Goal: Task Accomplishment & Management: Manage account settings

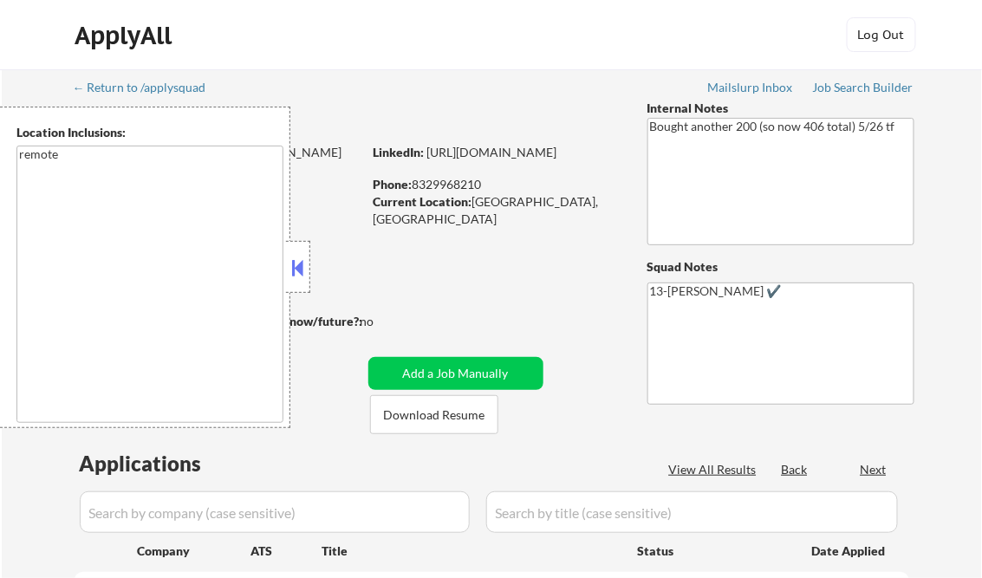
select select ""pending""
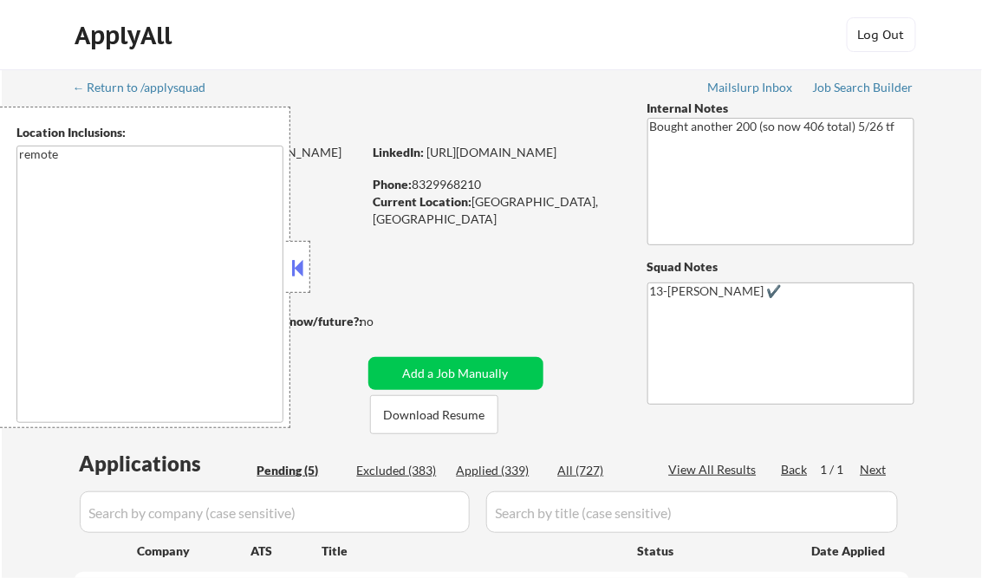
click at [296, 265] on button at bounding box center [298, 268] width 19 height 26
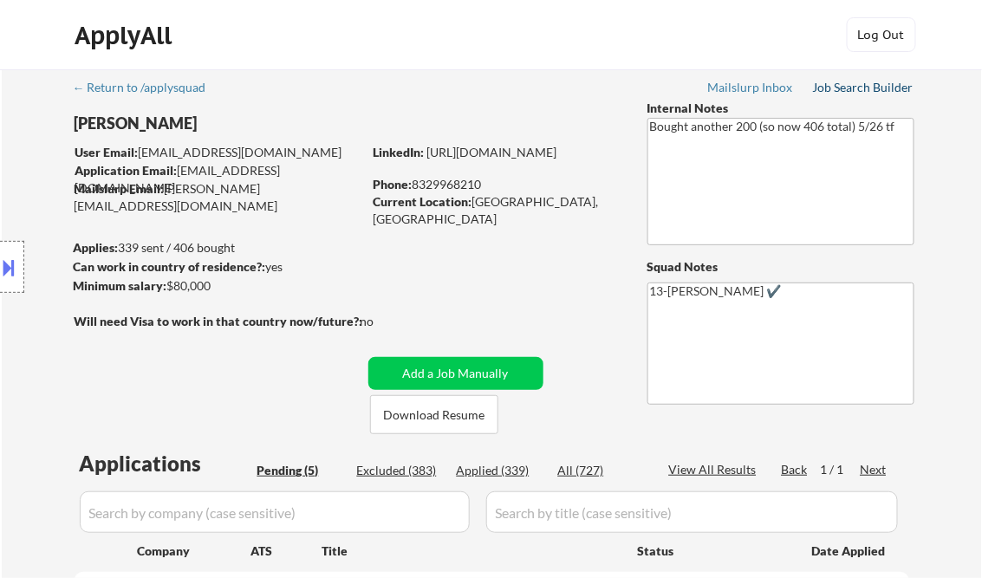
click at [874, 83] on div "Job Search Builder" at bounding box center [863, 87] width 101 height 12
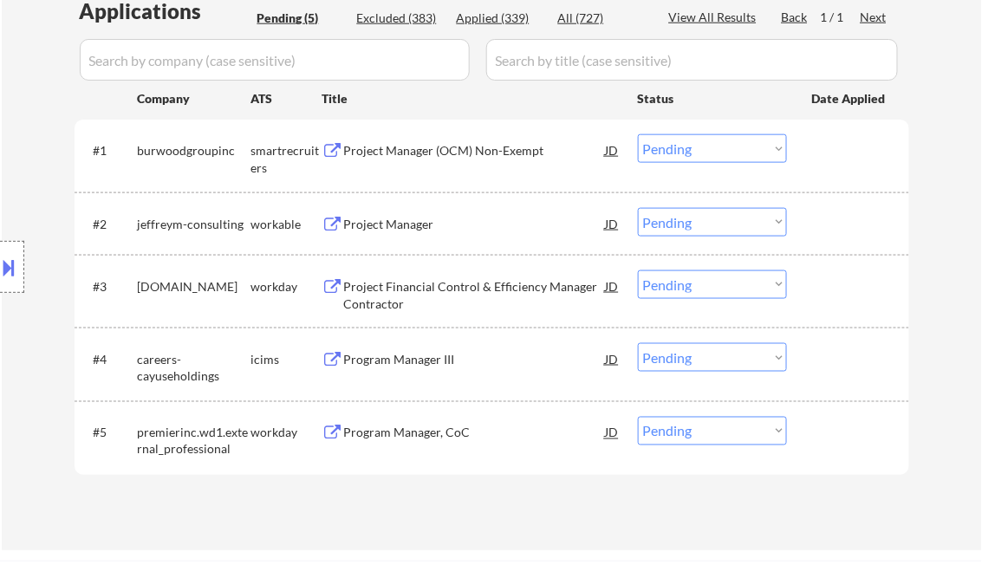
scroll to position [485, 0]
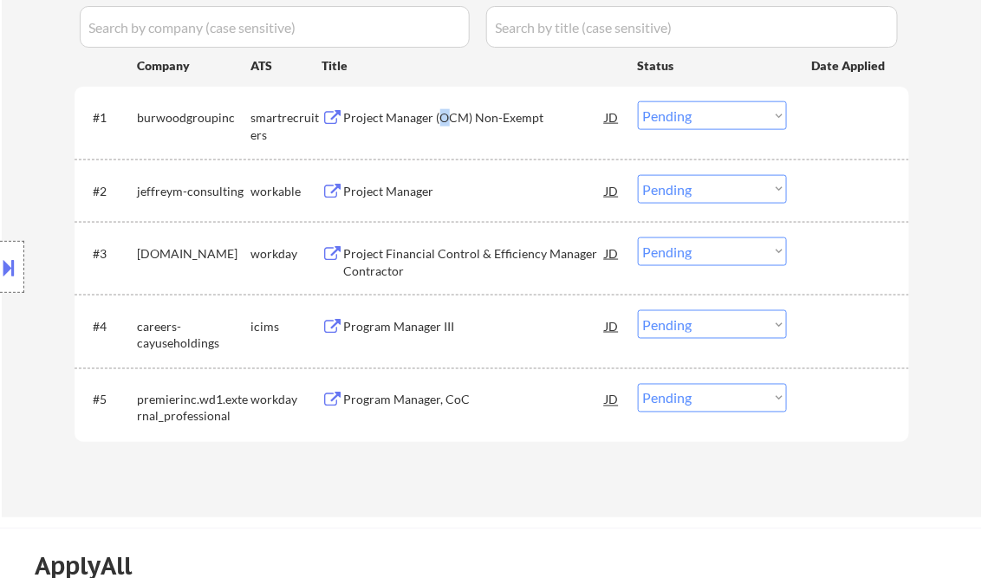
click at [438, 129] on div "Project Manager (OCM) Non-Exempt" at bounding box center [475, 116] width 262 height 31
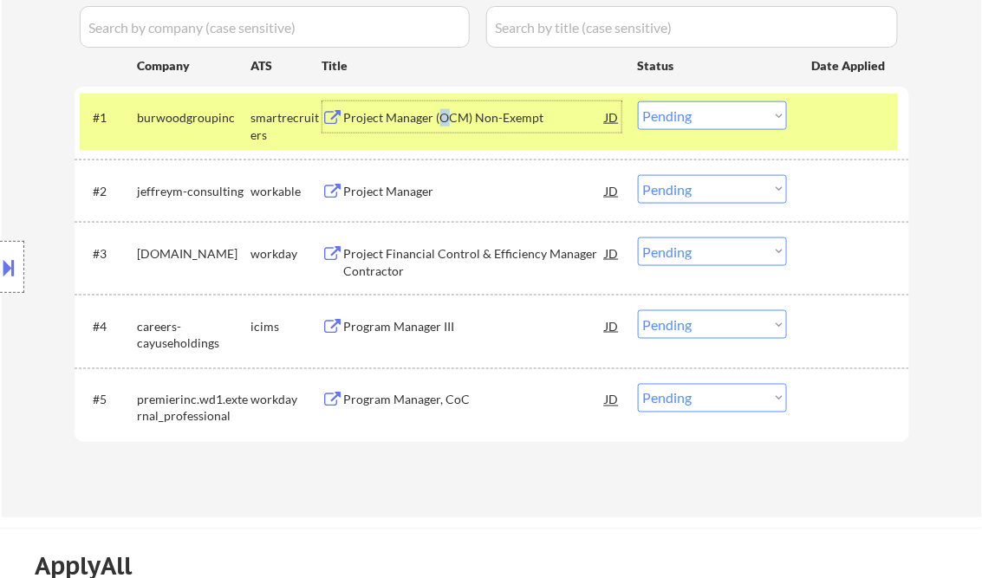
click at [693, 121] on select "Choose an option... Pending Applied Excluded (Questions) Excluded (Expired) Exc…" at bounding box center [712, 115] width 149 height 29
click at [638, 101] on select "Choose an option... Pending Applied Excluded (Questions) Excluded (Expired) Exc…" at bounding box center [712, 115] width 149 height 29
click at [426, 193] on div "Project Manager" at bounding box center [475, 191] width 262 height 17
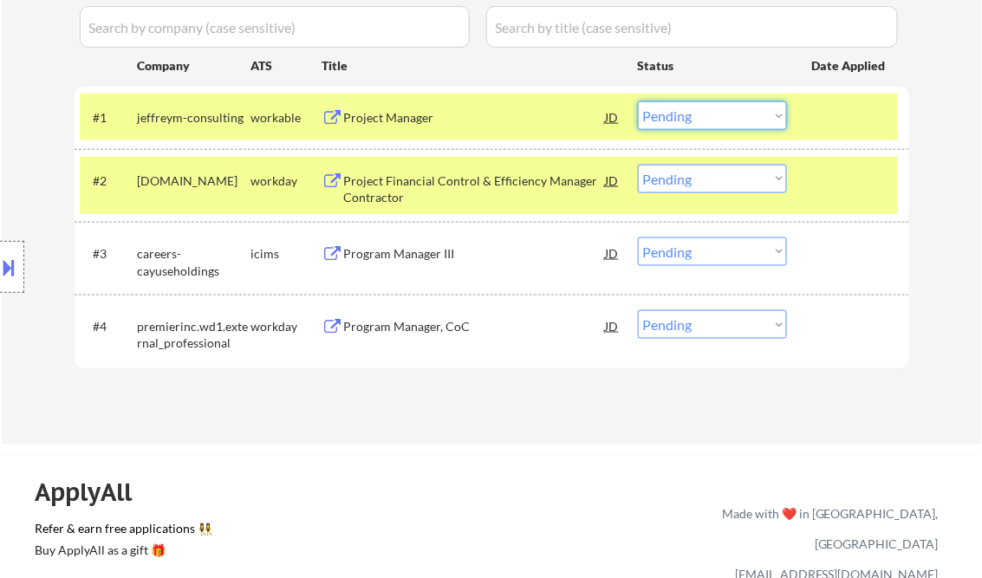
click at [655, 113] on select "Choose an option... Pending Applied Excluded (Questions) Excluded (Expired) Exc…" at bounding box center [712, 115] width 149 height 29
click at [638, 101] on select "Choose an option... Pending Applied Excluded (Questions) Excluded (Expired) Exc…" at bounding box center [712, 115] width 149 height 29
click at [464, 185] on div "Project Financial Control & Efficiency Manager Contractor" at bounding box center [475, 189] width 262 height 34
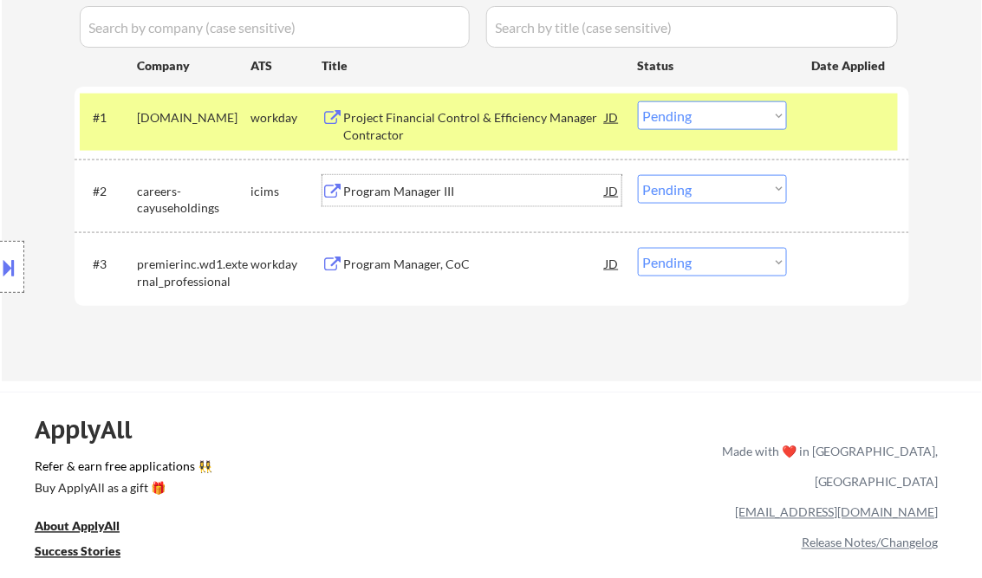
drag, startPoint x: 718, startPoint y: 112, endPoint x: 717, endPoint y: 132, distance: 19.9
click at [718, 111] on select "Choose an option... Pending Applied Excluded (Questions) Excluded (Expired) Exc…" at bounding box center [712, 115] width 149 height 29
click at [638, 101] on select "Choose an option... Pending Applied Excluded (Questions) Excluded (Expired) Exc…" at bounding box center [712, 115] width 149 height 29
click at [419, 194] on div "Program Manager III" at bounding box center [475, 191] width 262 height 17
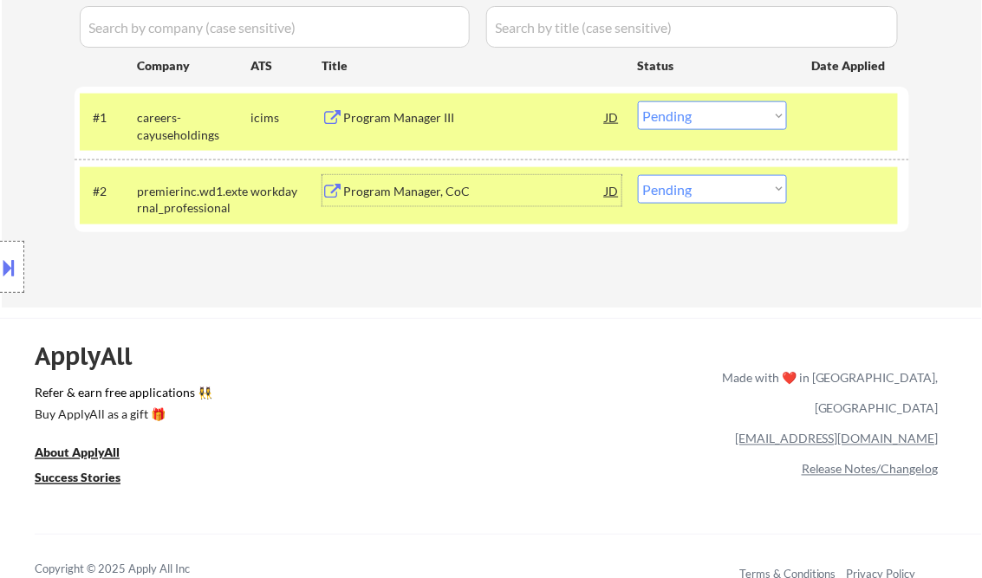
click at [32, 128] on div "Location Inclusions: remote" at bounding box center [155, 267] width 310 height 321
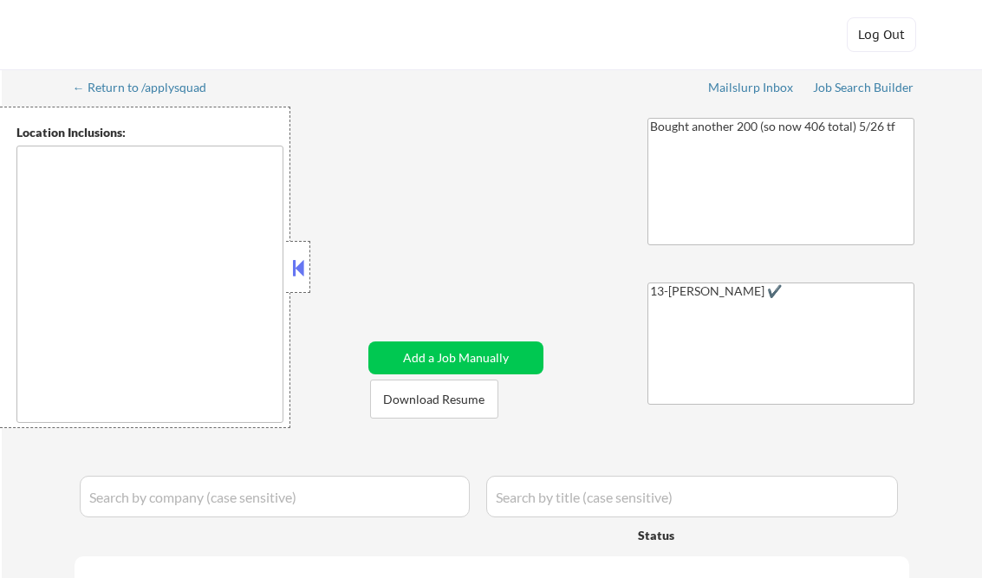
type textarea "remote"
select select ""pending""
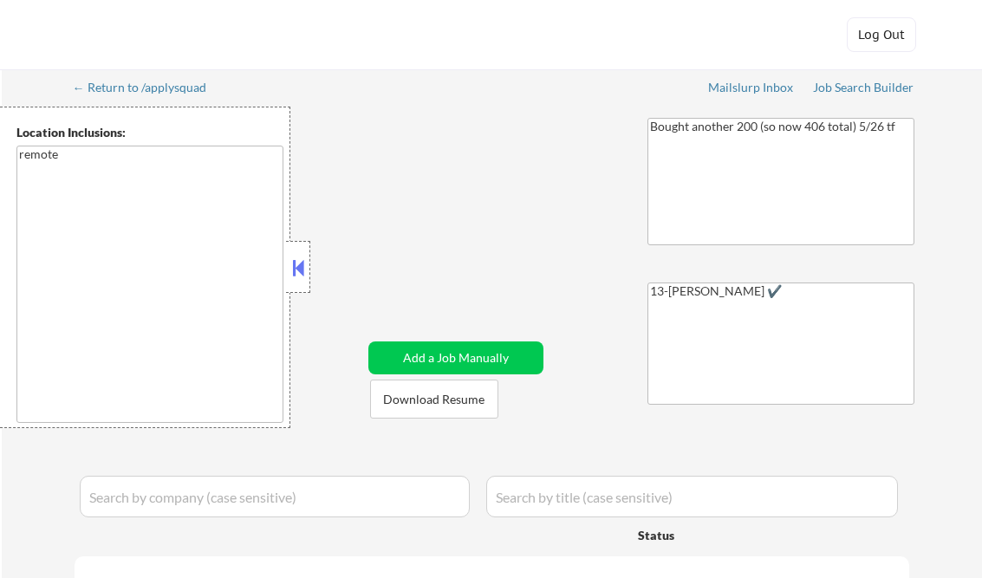
select select ""pending""
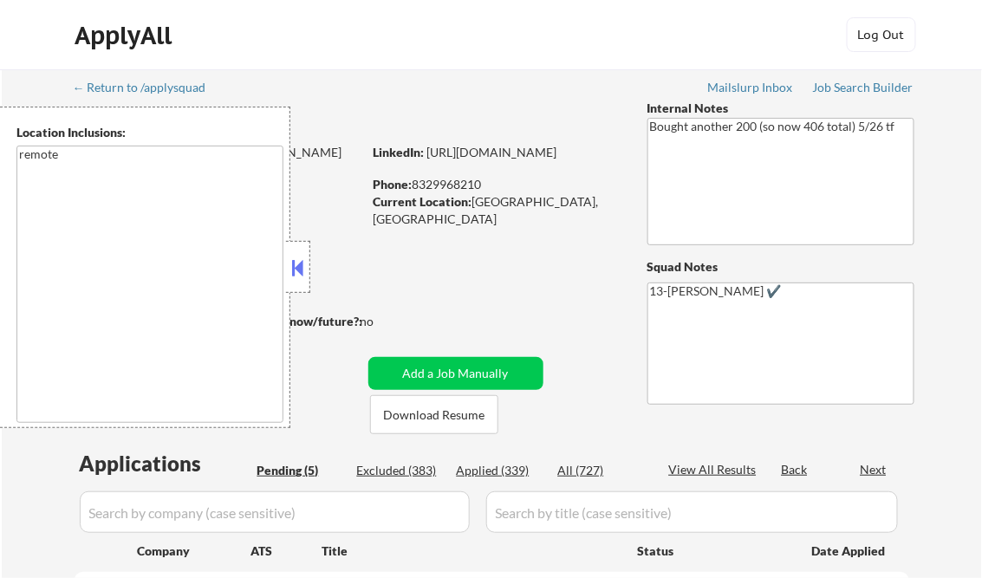
click at [296, 262] on button at bounding box center [298, 268] width 19 height 26
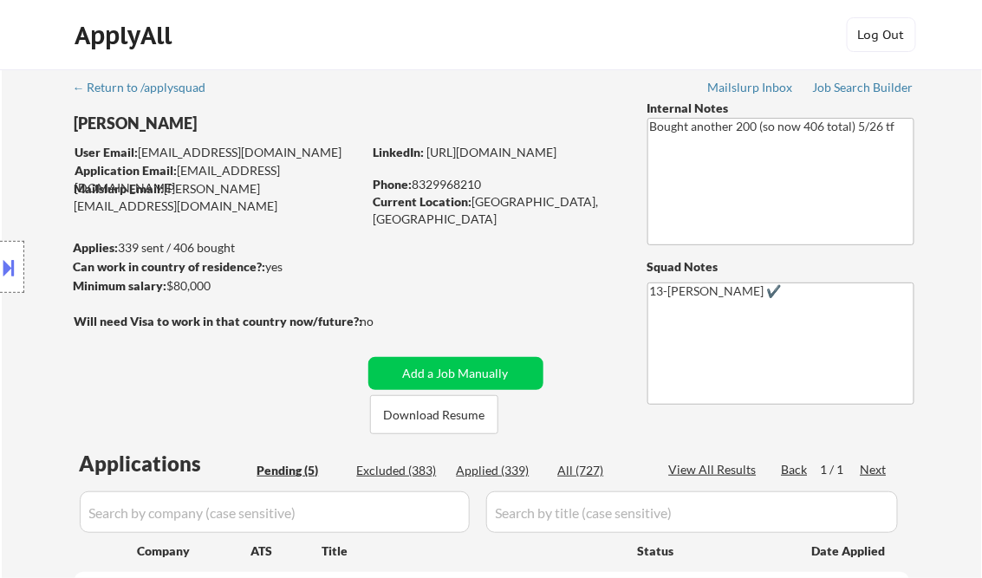
click at [517, 470] on div "Applied (339)" at bounding box center [500, 470] width 87 height 17
click at [723, 470] on div "View All Results" at bounding box center [715, 469] width 93 height 17
select select ""applied""
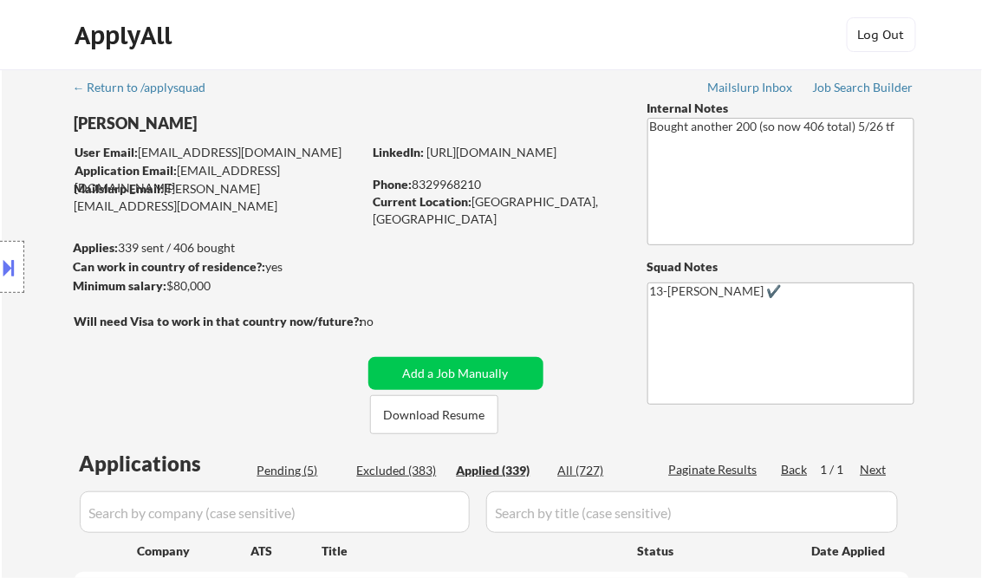
select select ""applied""
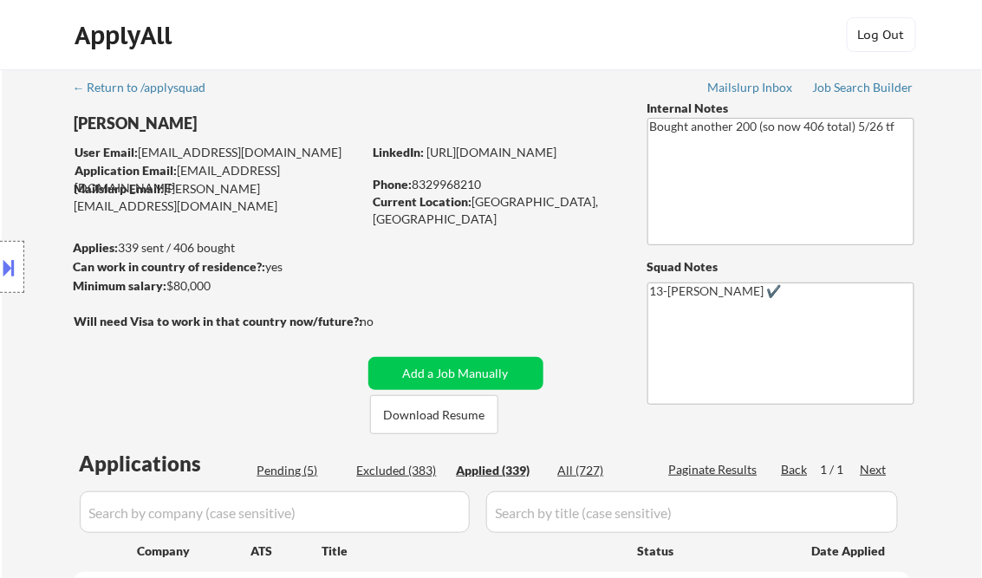
select select ""applied""
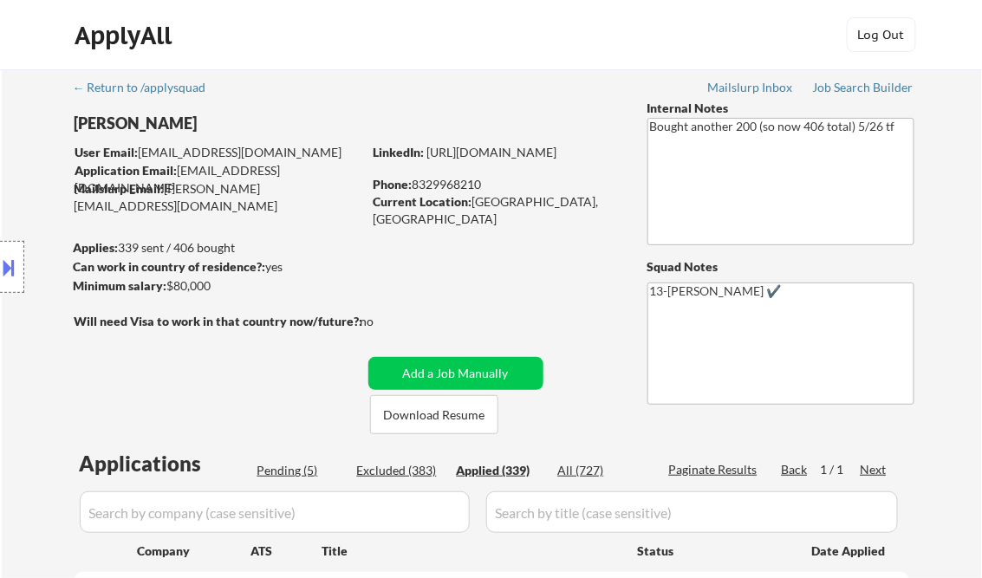
select select ""applied""
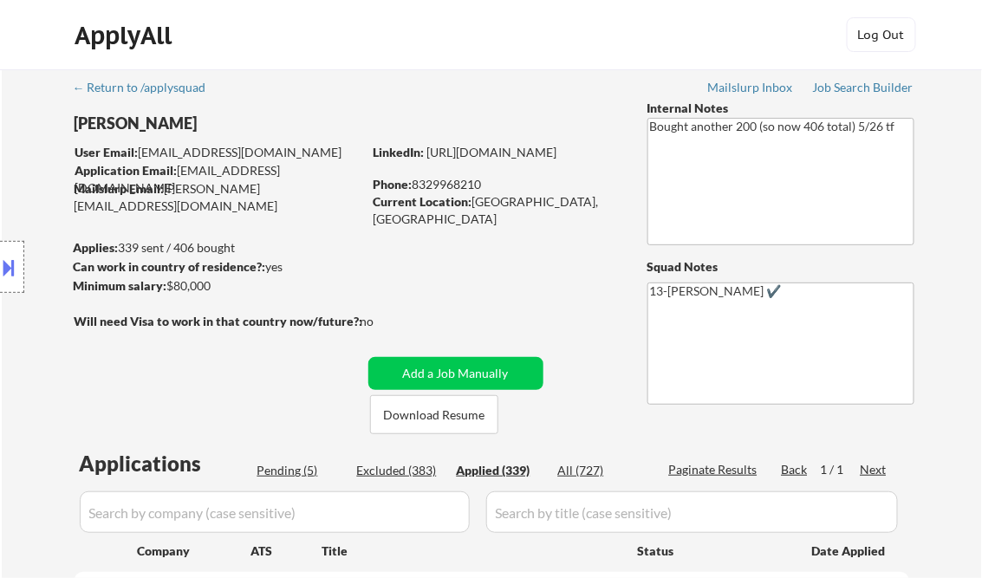
select select ""applied""
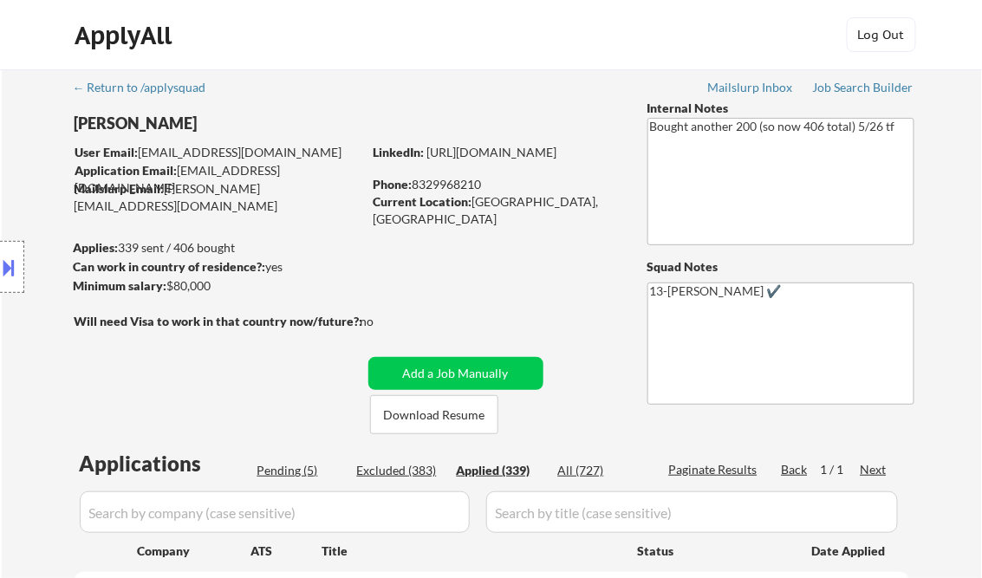
select select ""applied""
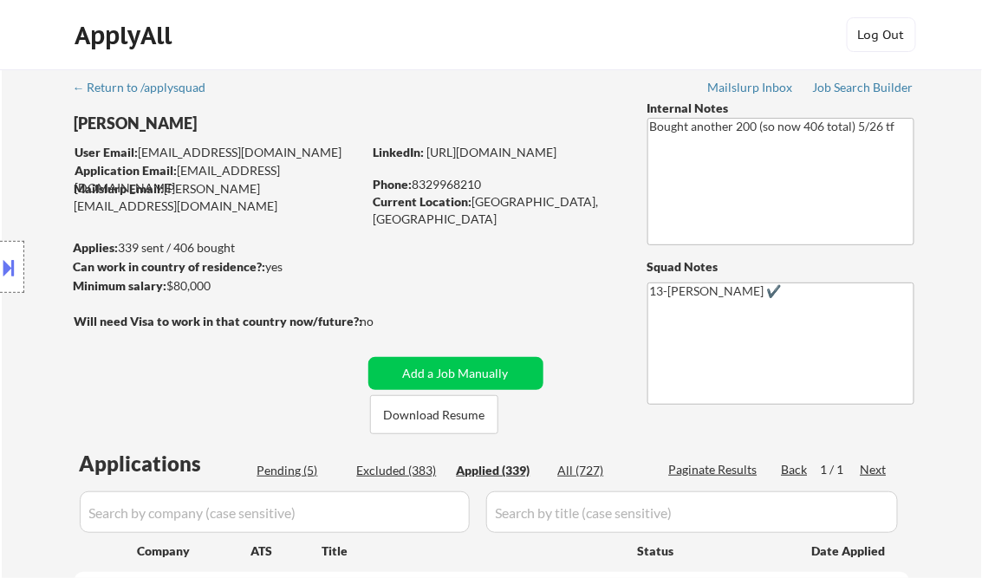
select select ""applied""
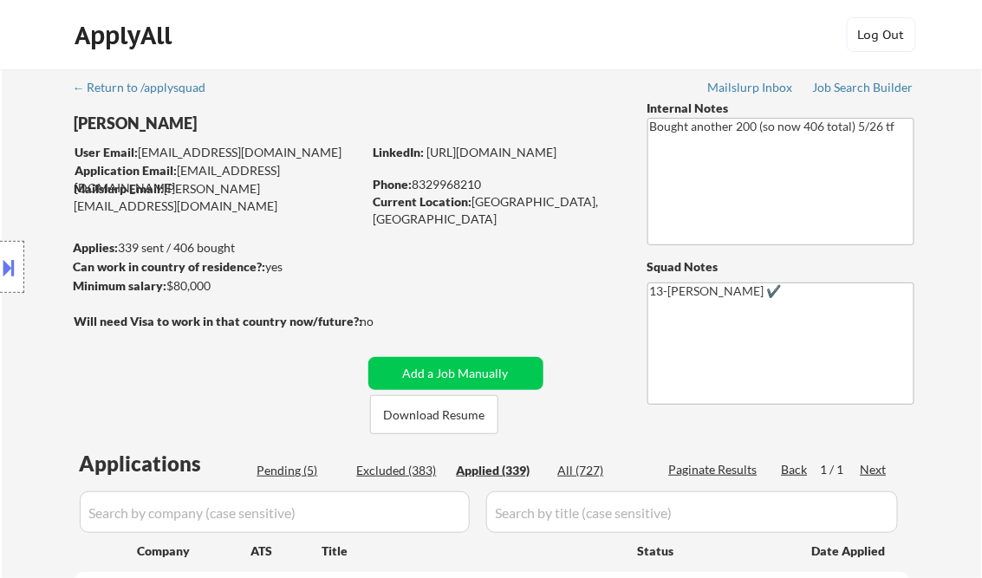
select select ""applied""
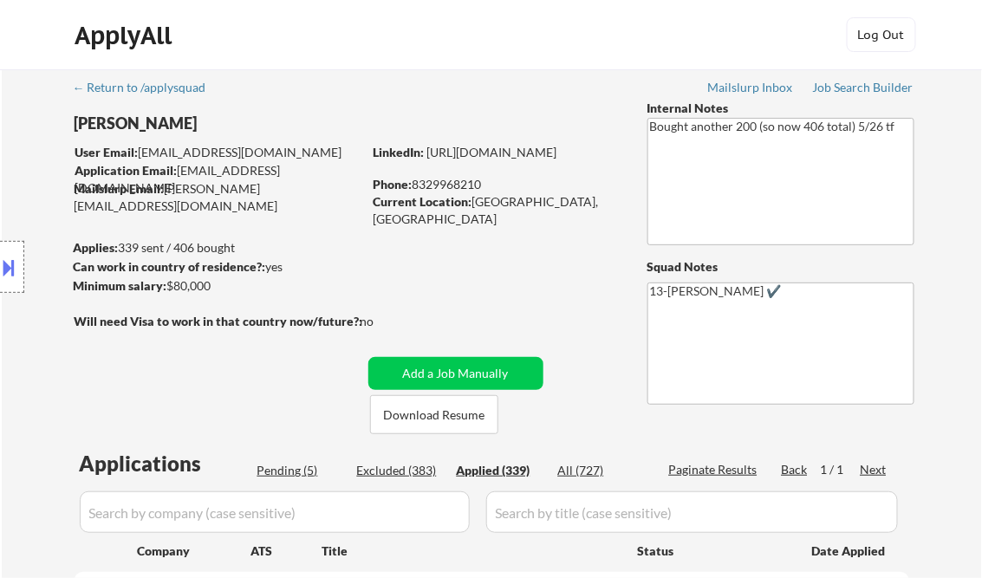
select select ""applied""
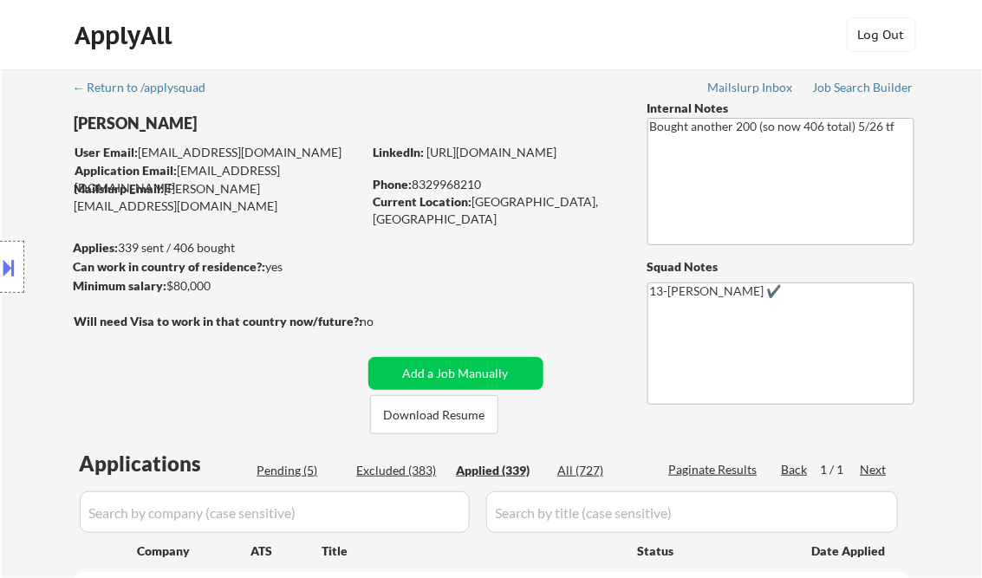
select select ""applied""
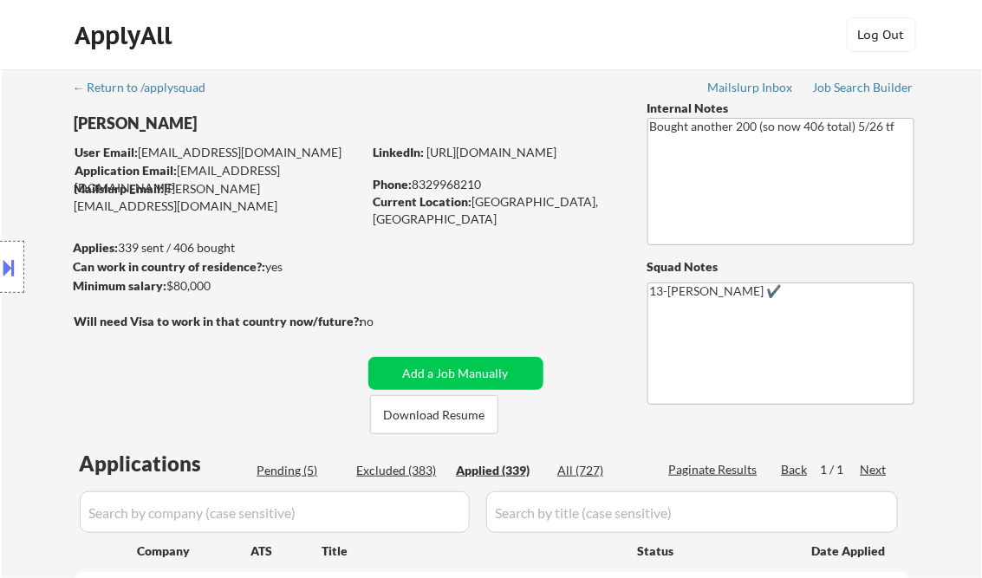
select select ""applied""
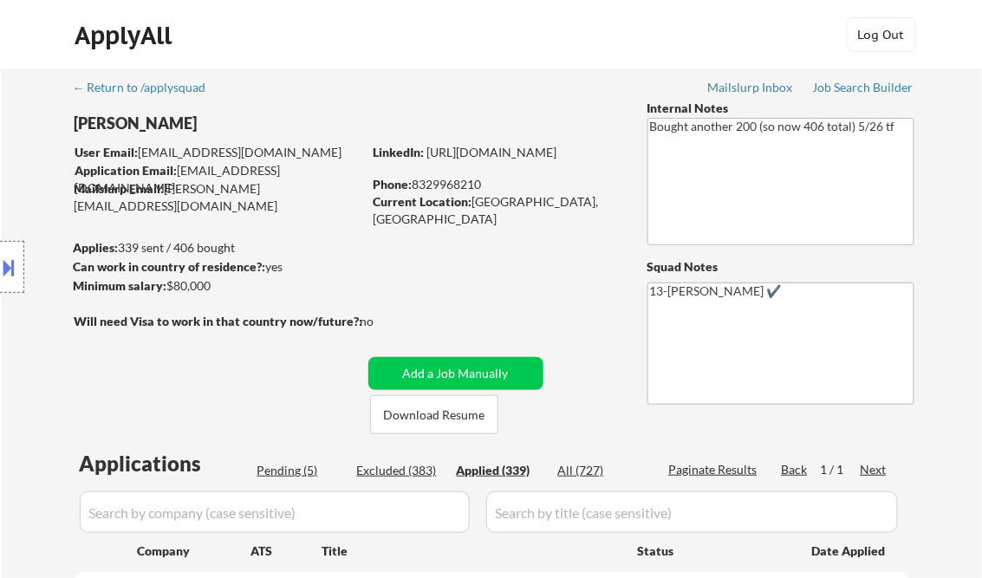
select select ""applied""
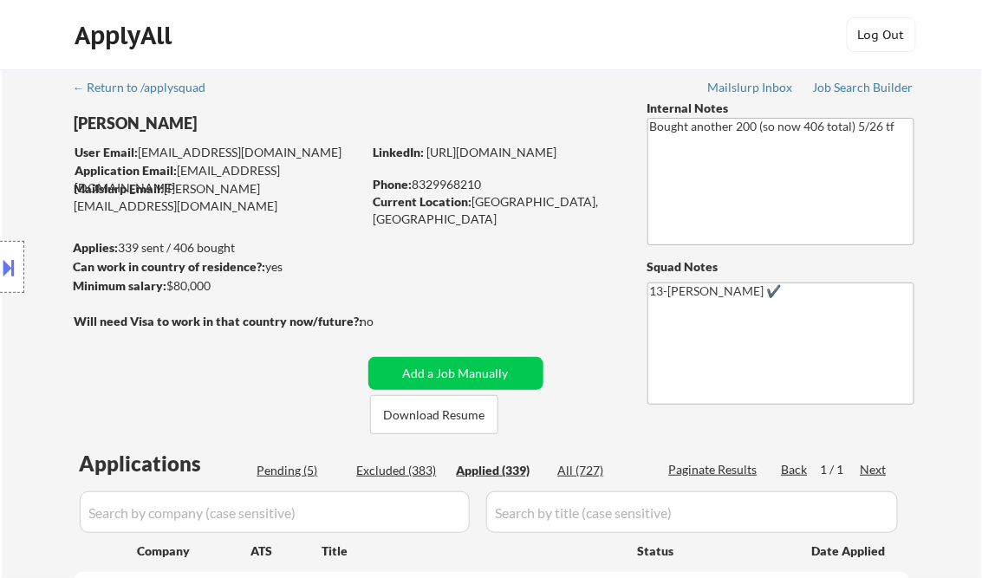
select select ""applied""
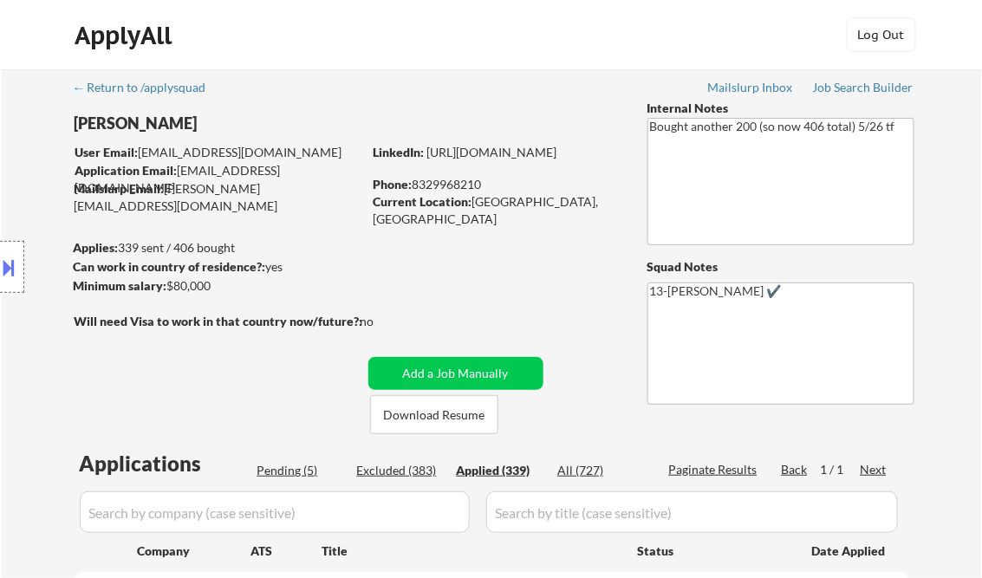
select select ""applied""
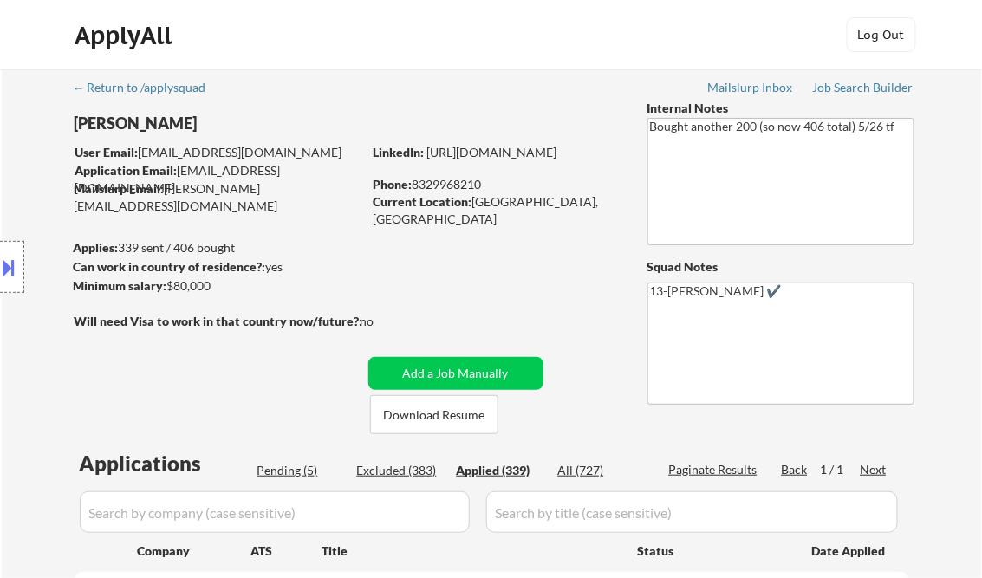
select select ""applied""
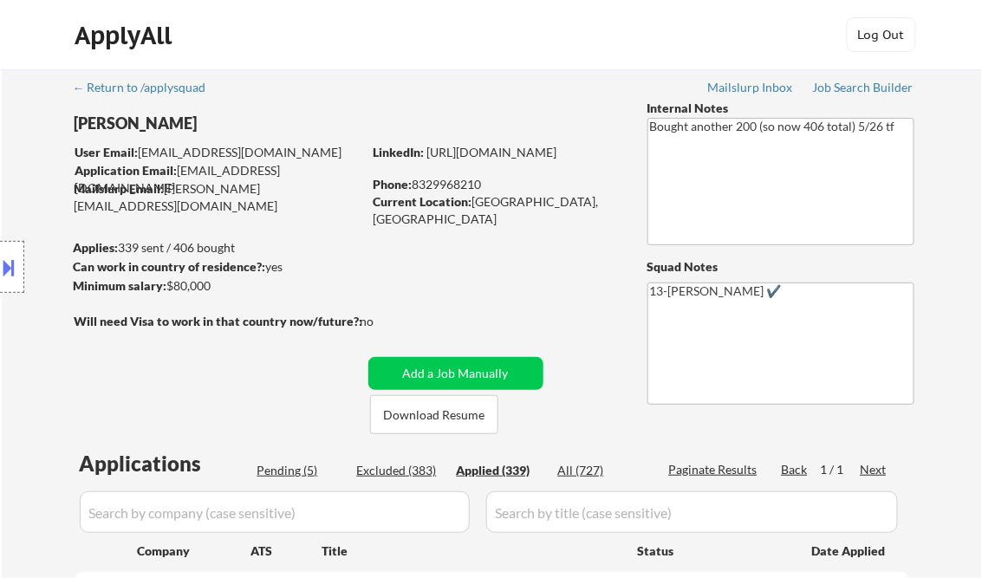
select select ""applied""
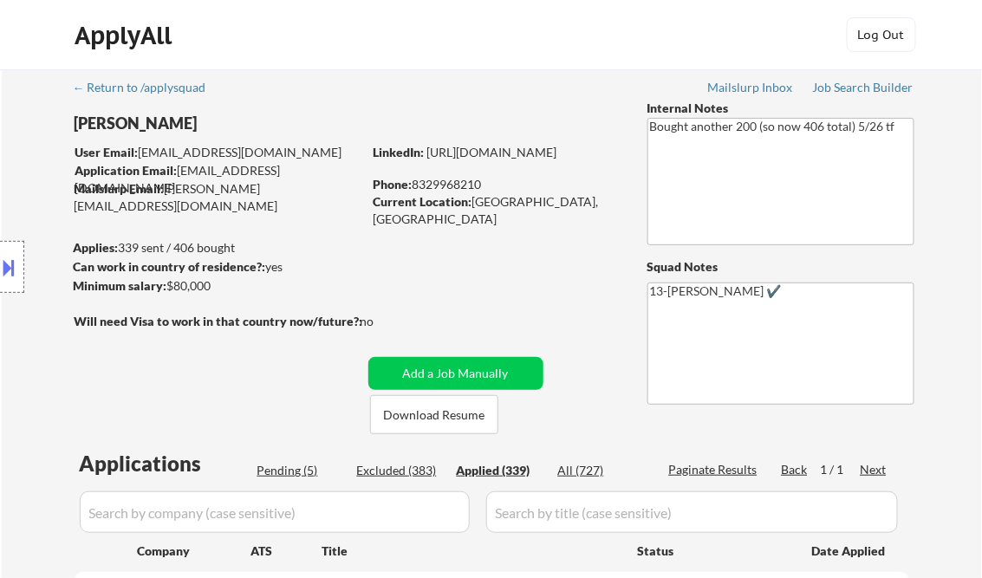
select select ""applied""
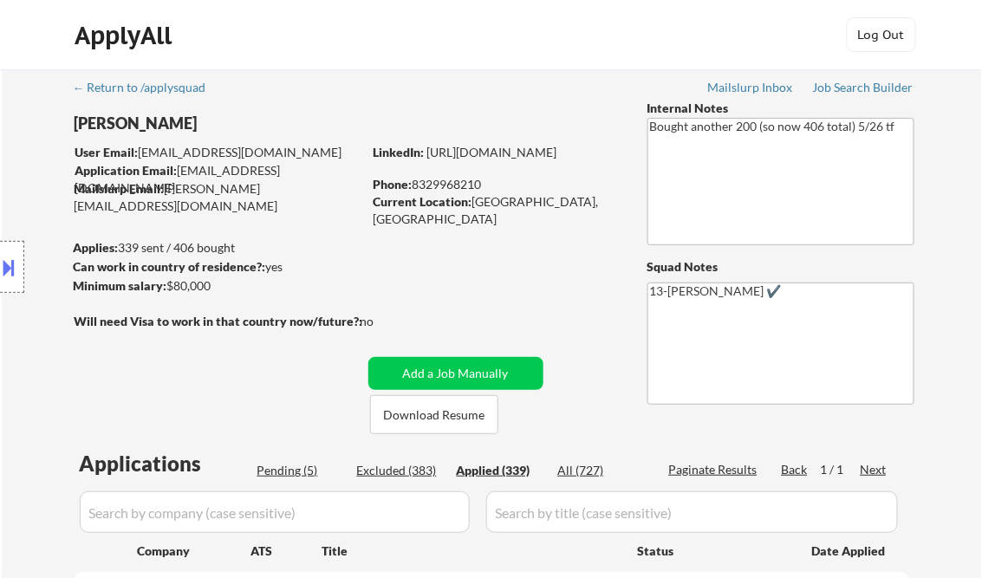
select select ""applied""
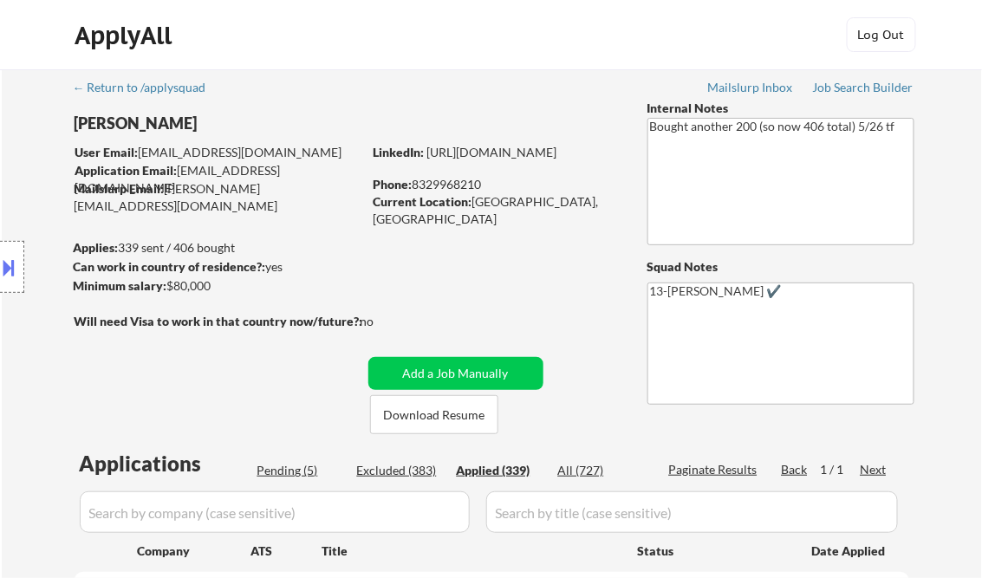
select select ""applied""
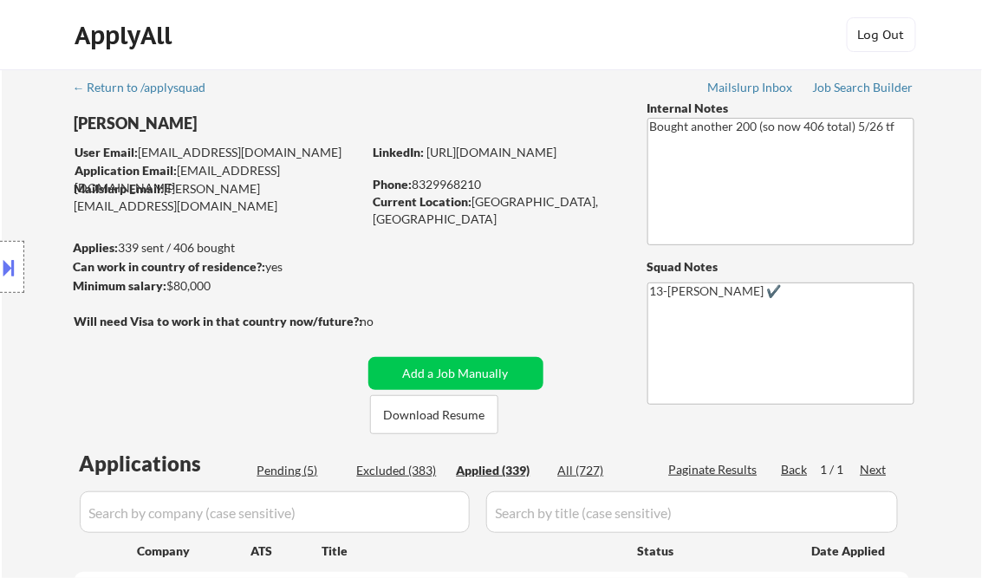
select select ""applied""
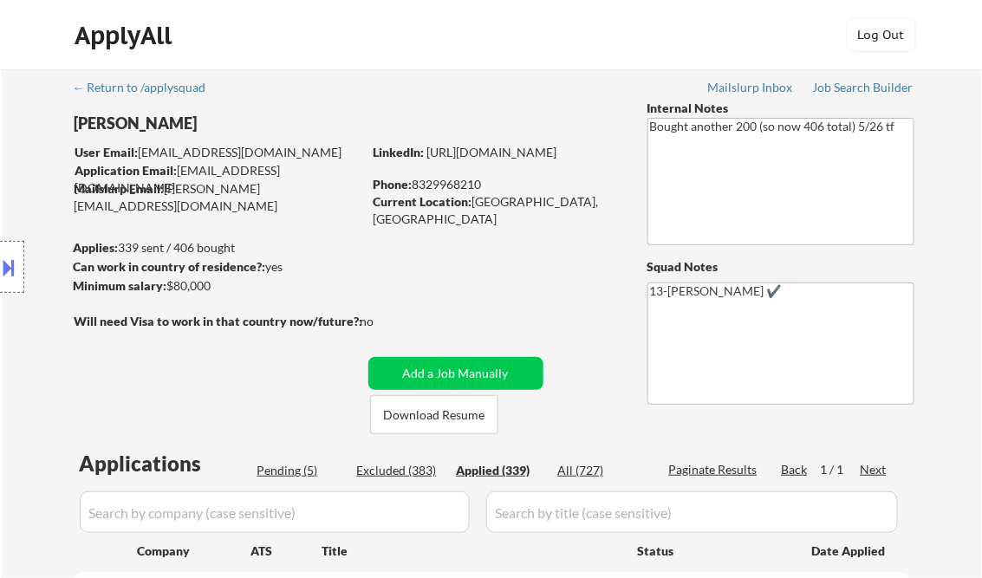
select select ""applied""
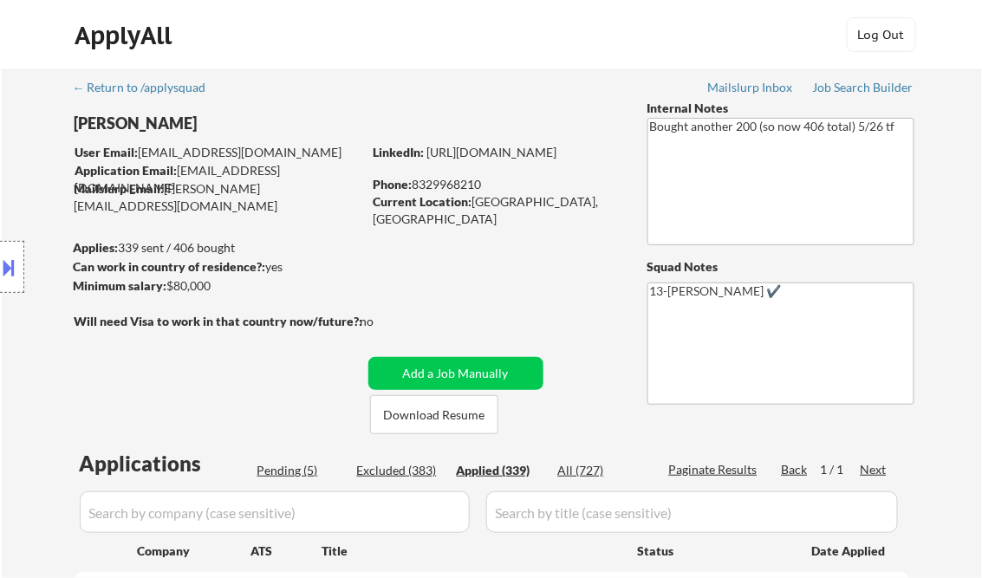
select select ""applied""
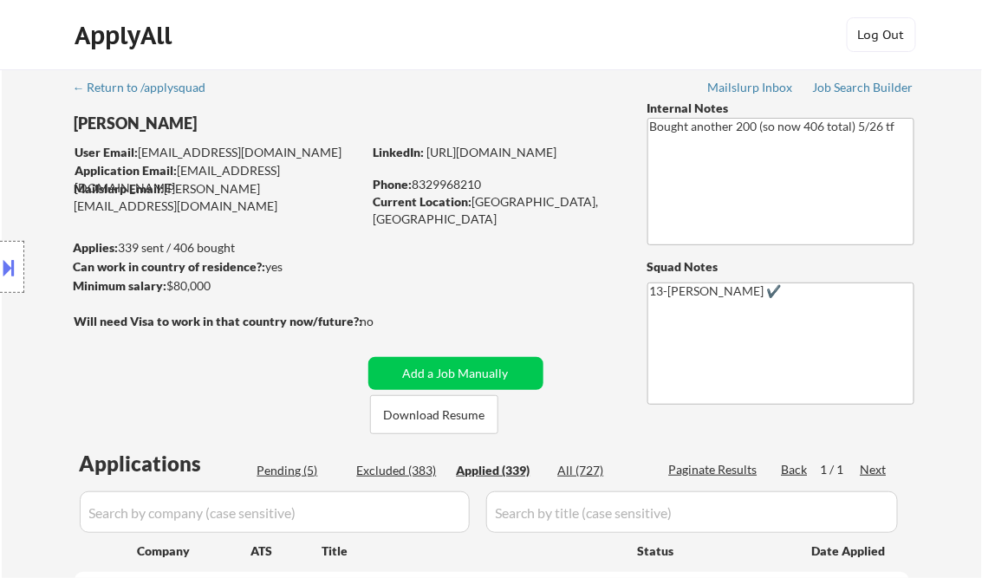
select select ""applied""
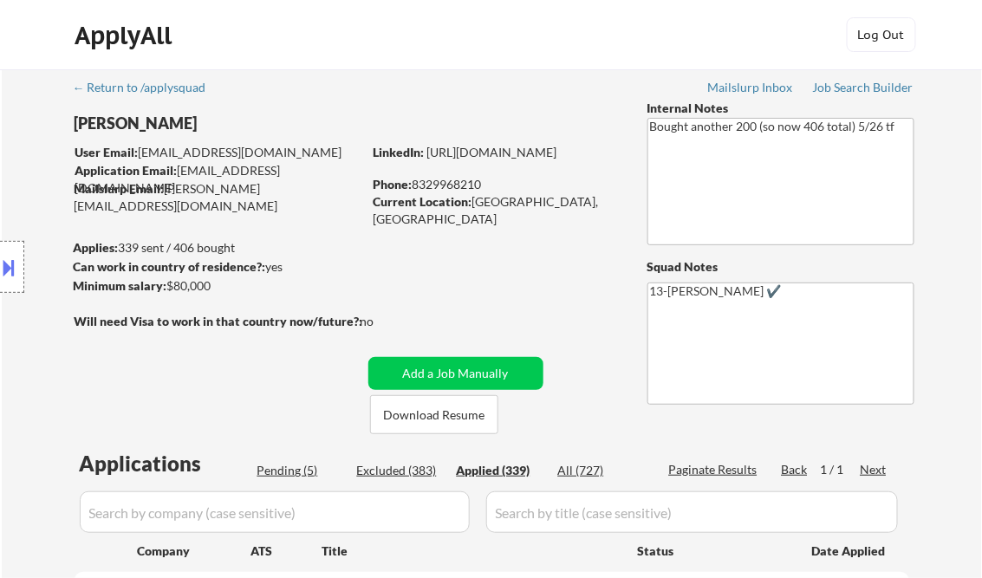
select select ""applied""
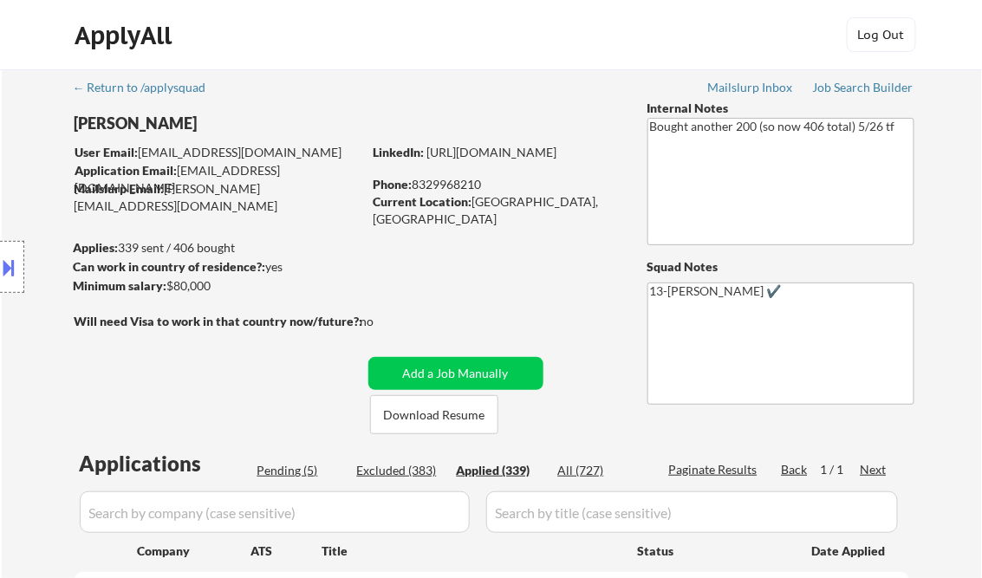
select select ""applied""
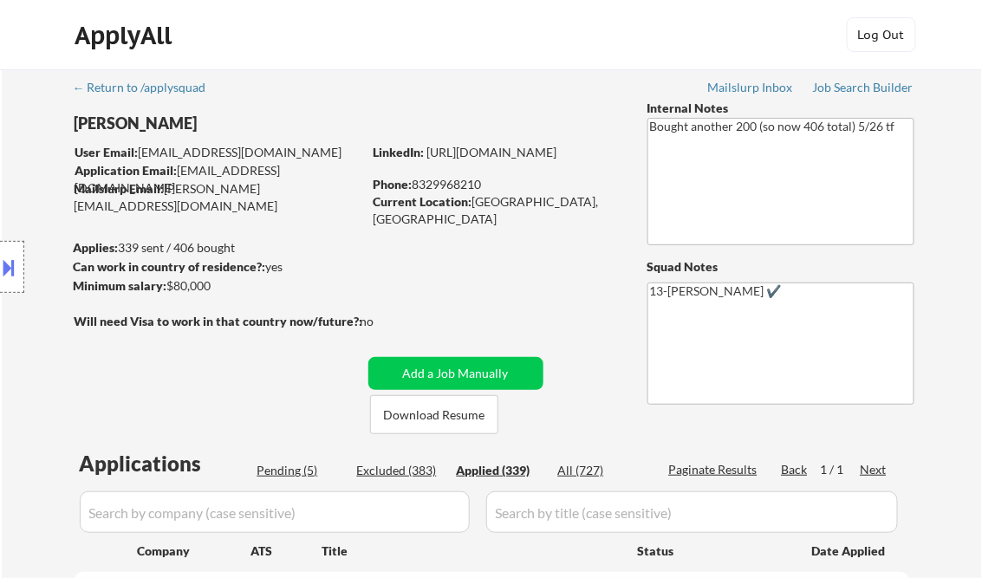
select select ""applied""
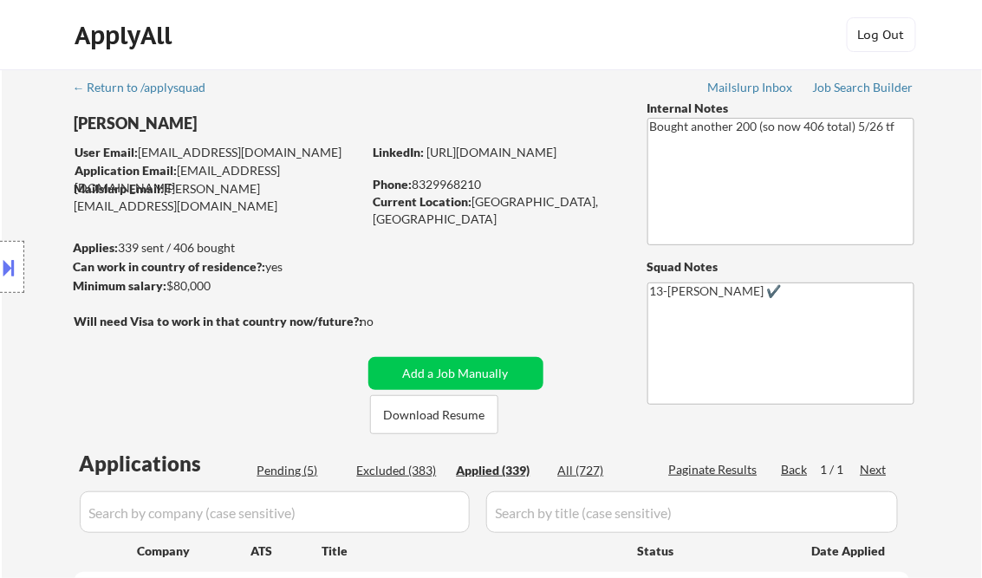
select select ""applied""
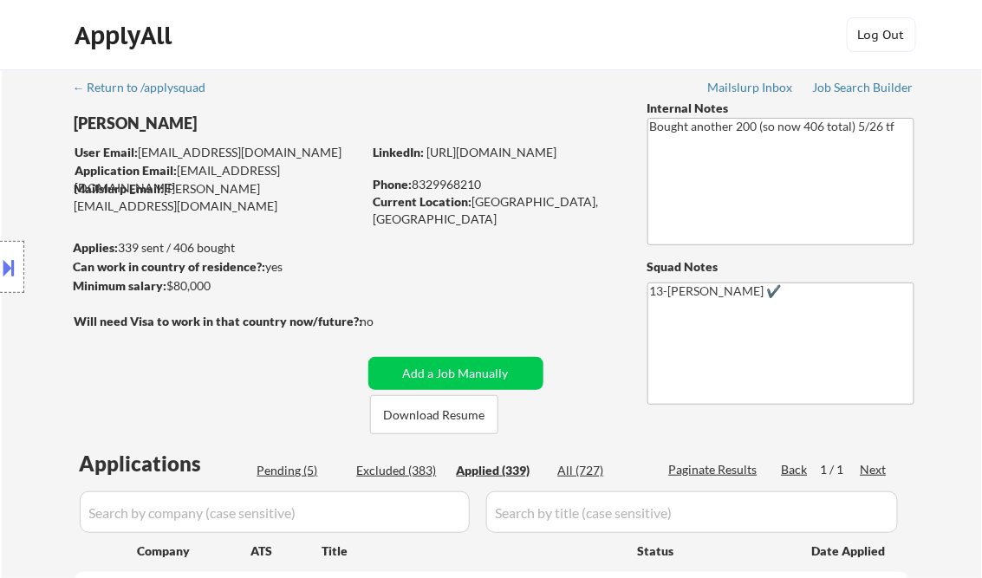
select select ""applied""
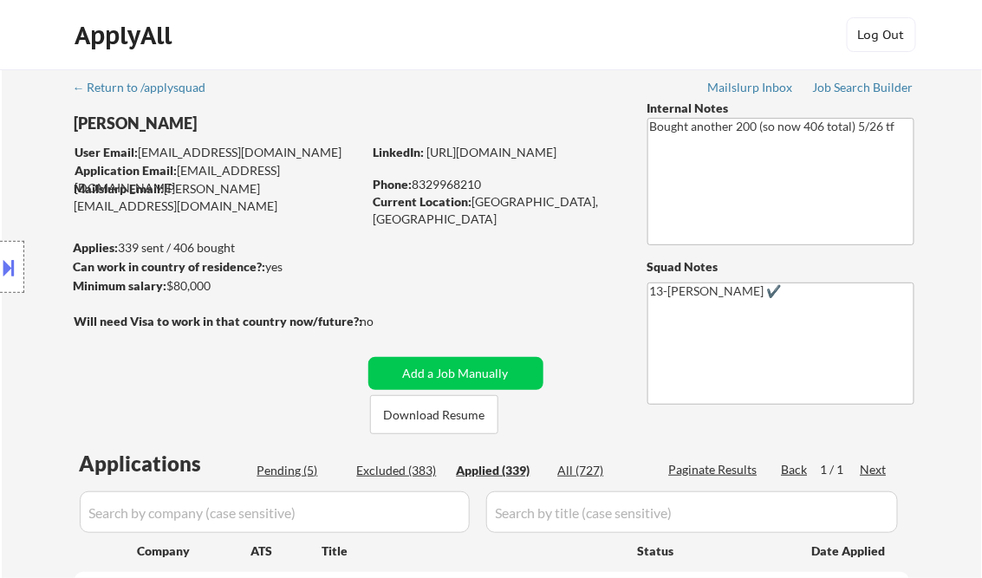
select select ""applied""
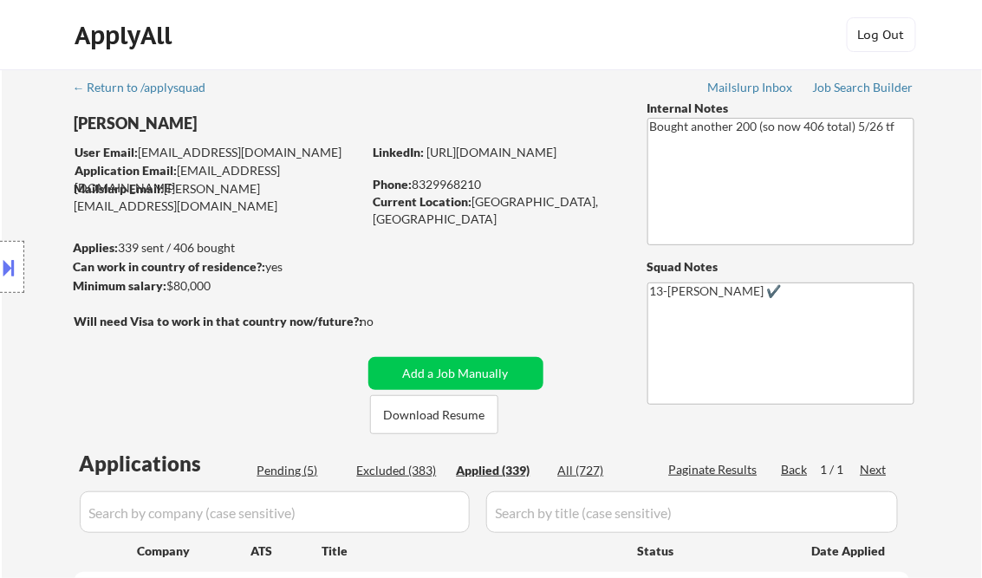
select select ""applied""
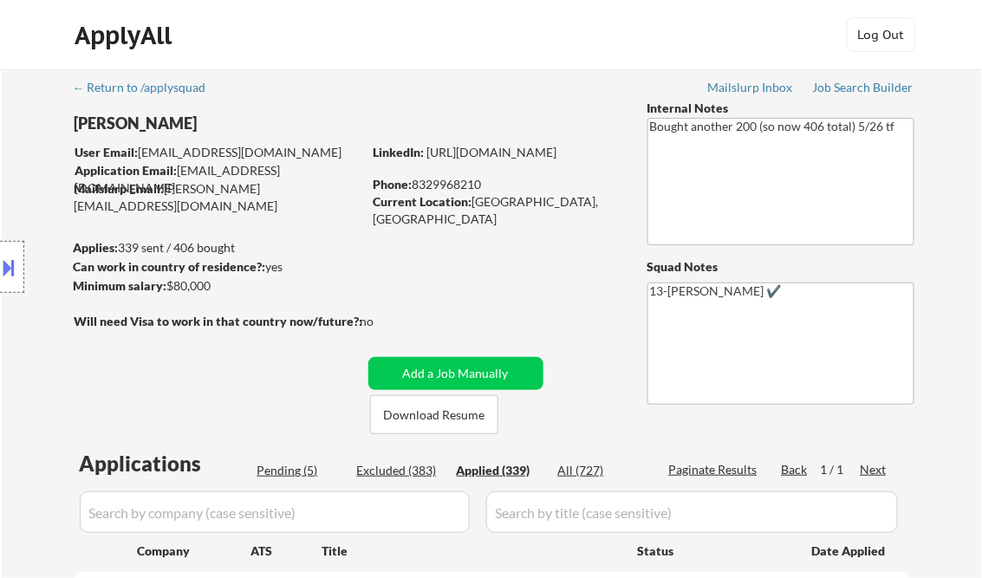
select select ""applied""
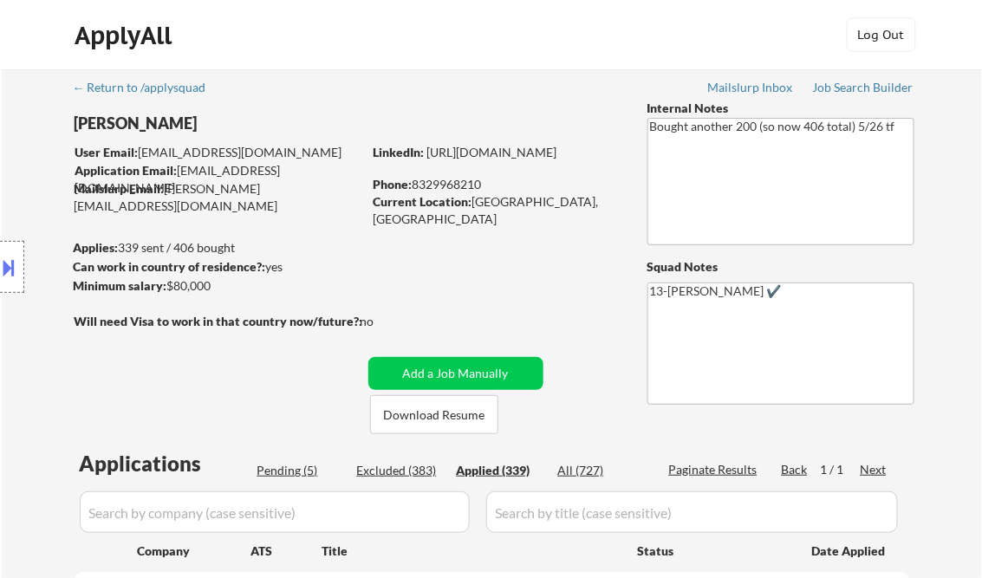
select select ""applied""
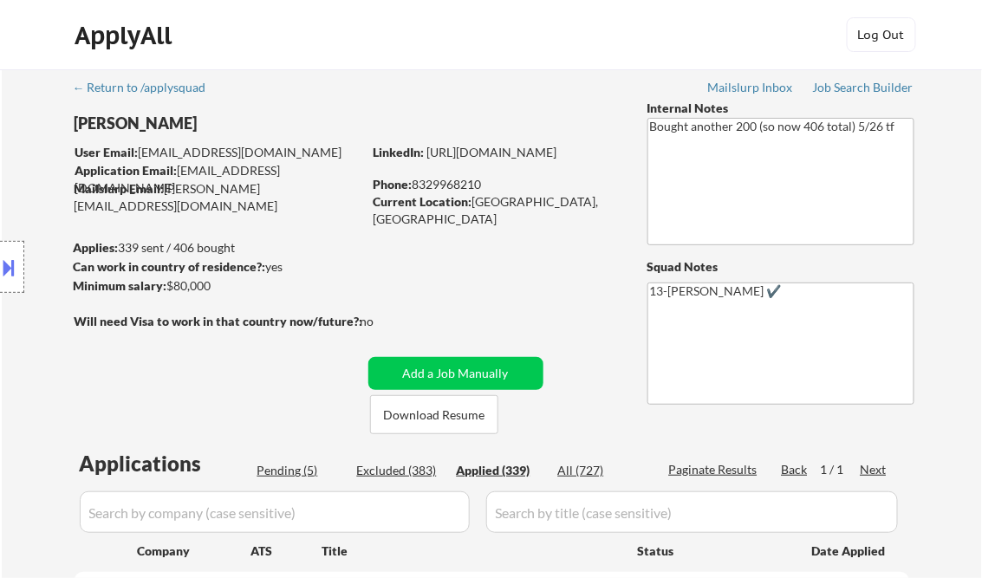
select select ""applied""
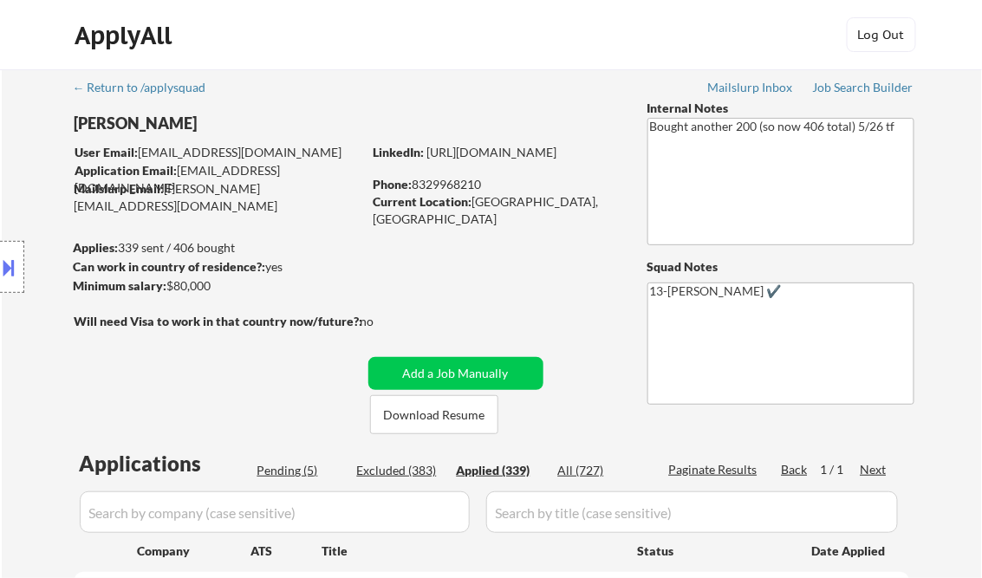
select select ""applied""
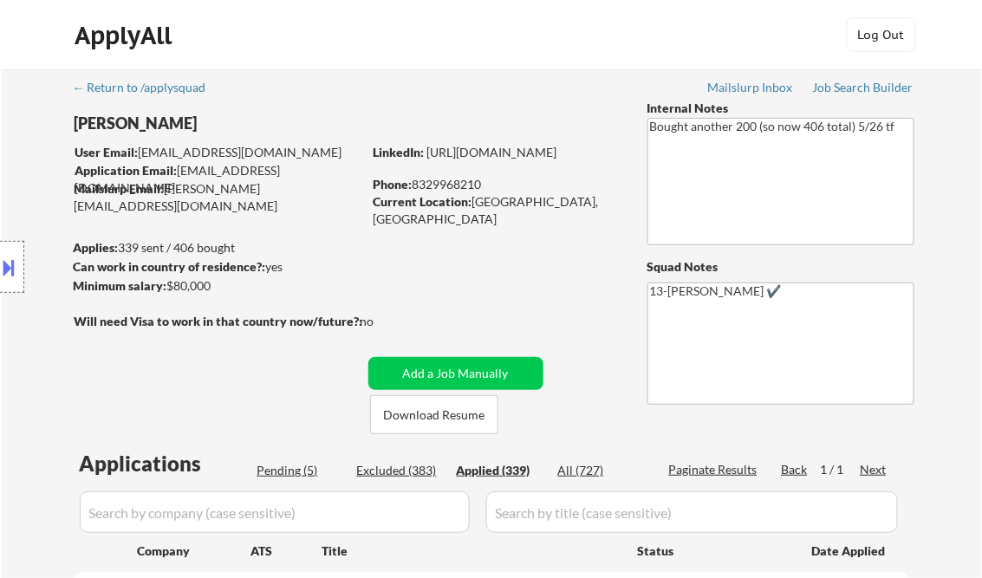
select select ""applied""
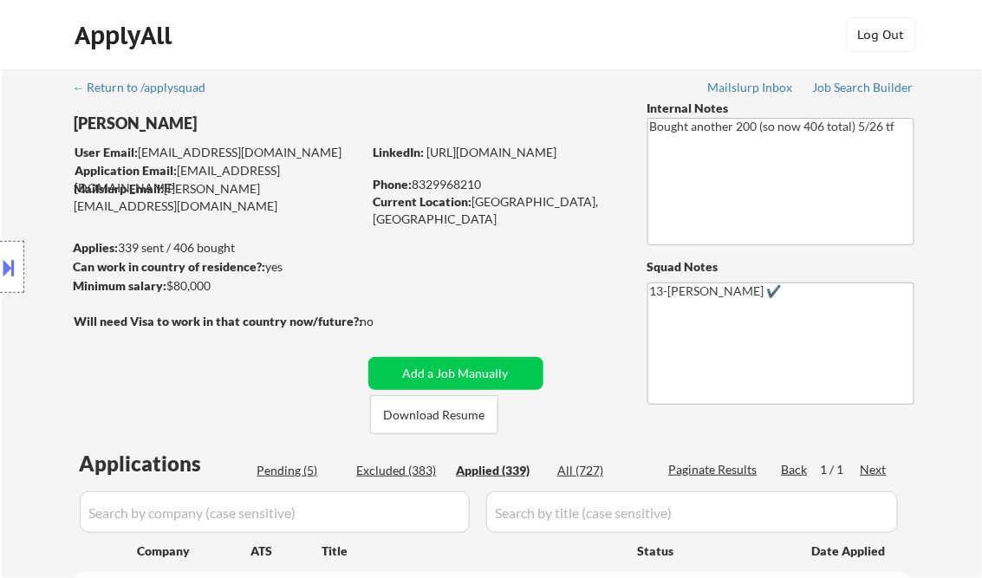
select select ""applied""
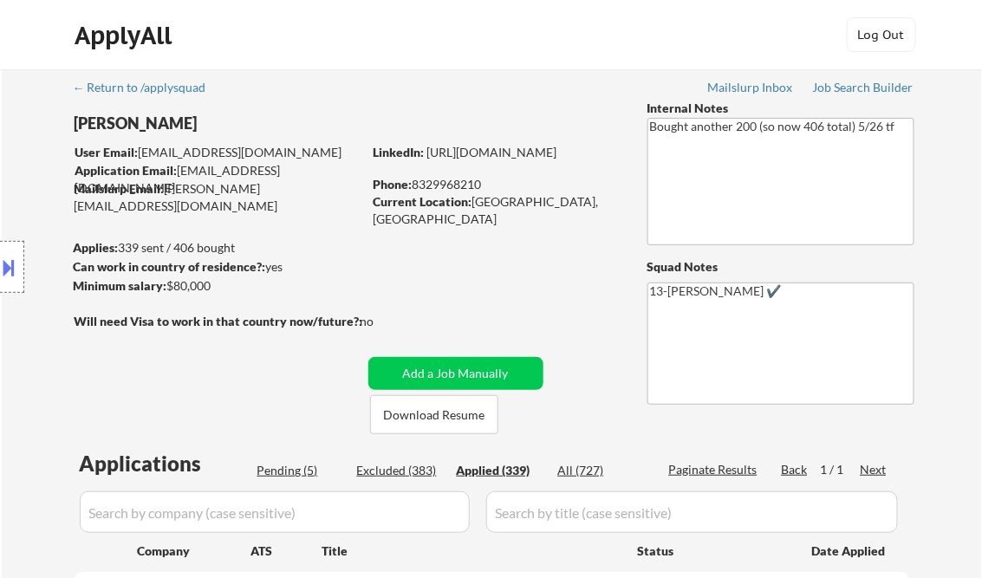
select select ""applied""
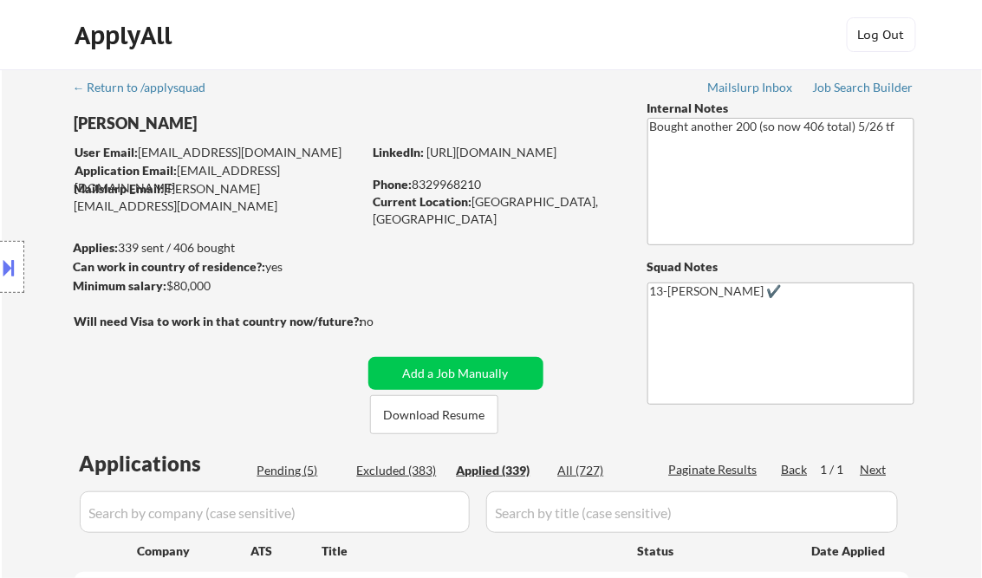
select select ""applied""
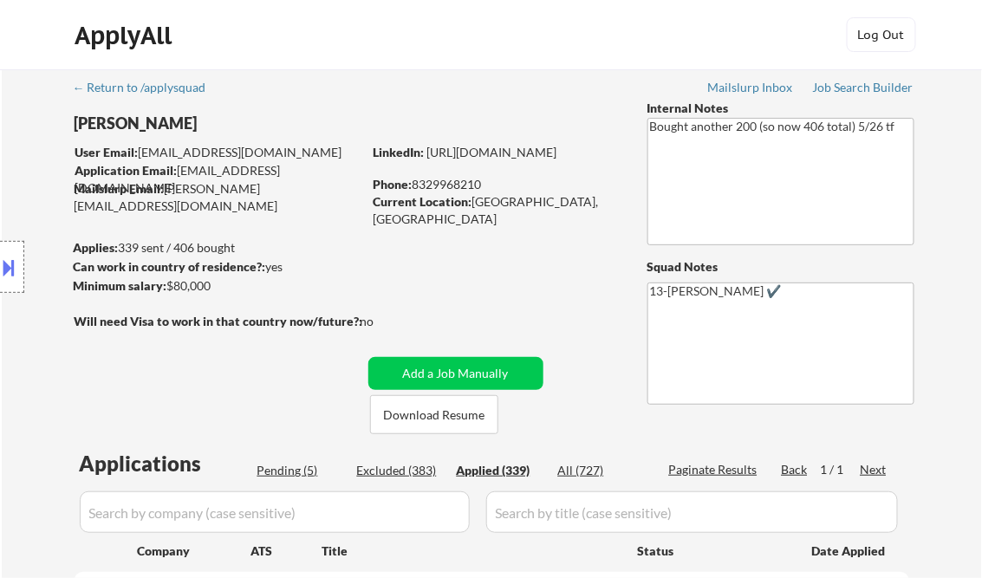
select select ""applied""
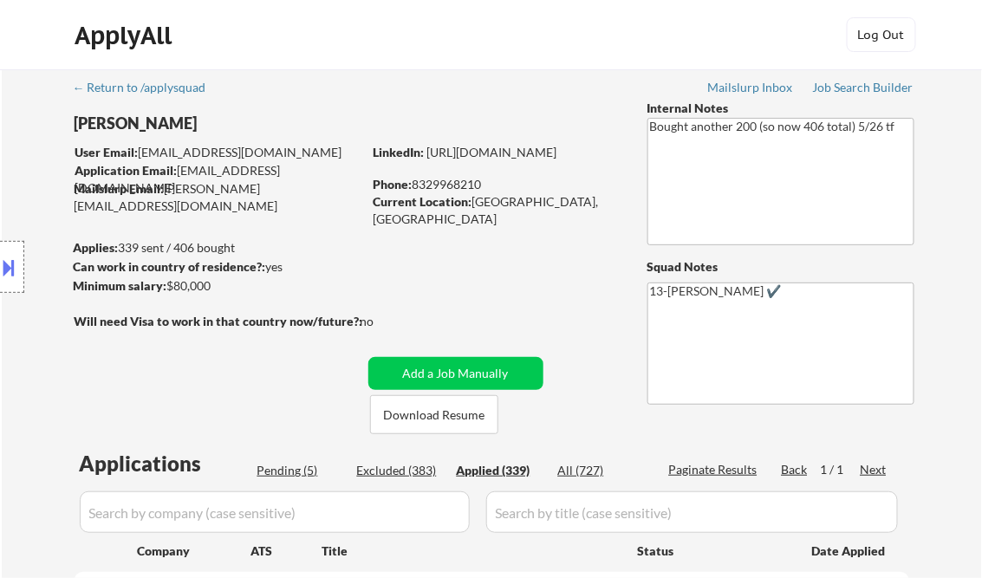
select select ""applied""
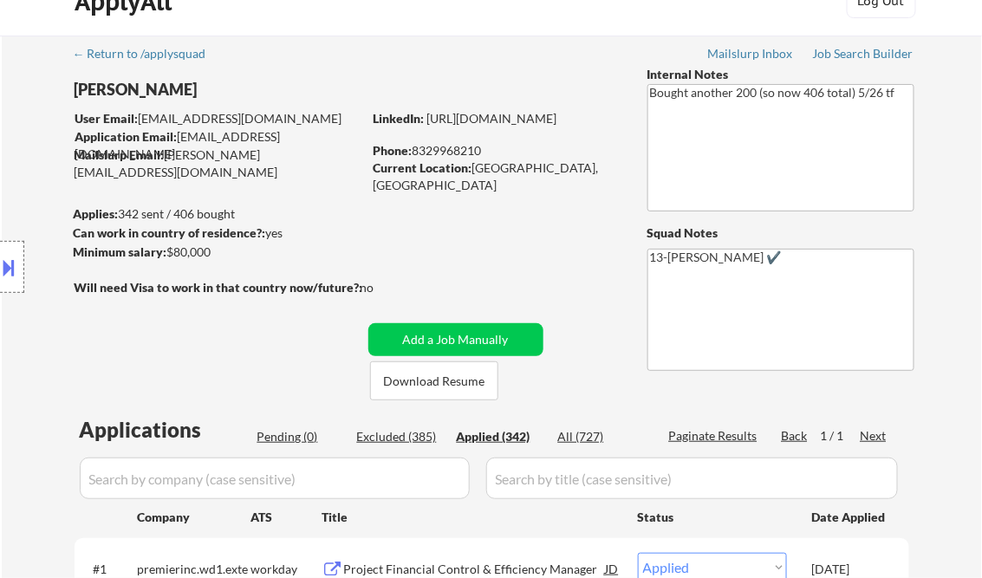
scroll to position [311, 0]
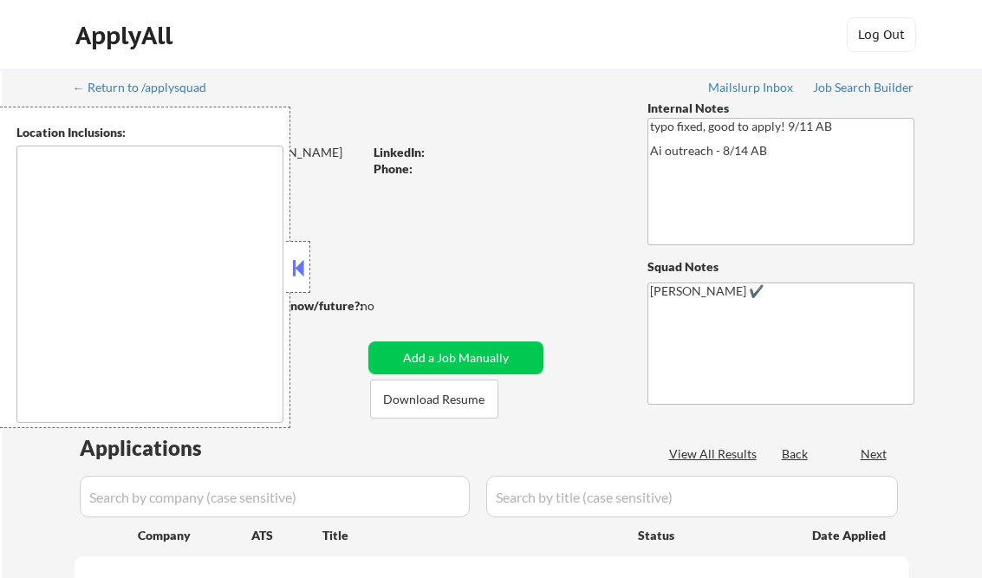
type textarea "[GEOGRAPHIC_DATA], [GEOGRAPHIC_DATA] [GEOGRAPHIC_DATA], [GEOGRAPHIC_DATA] [GEOG…"
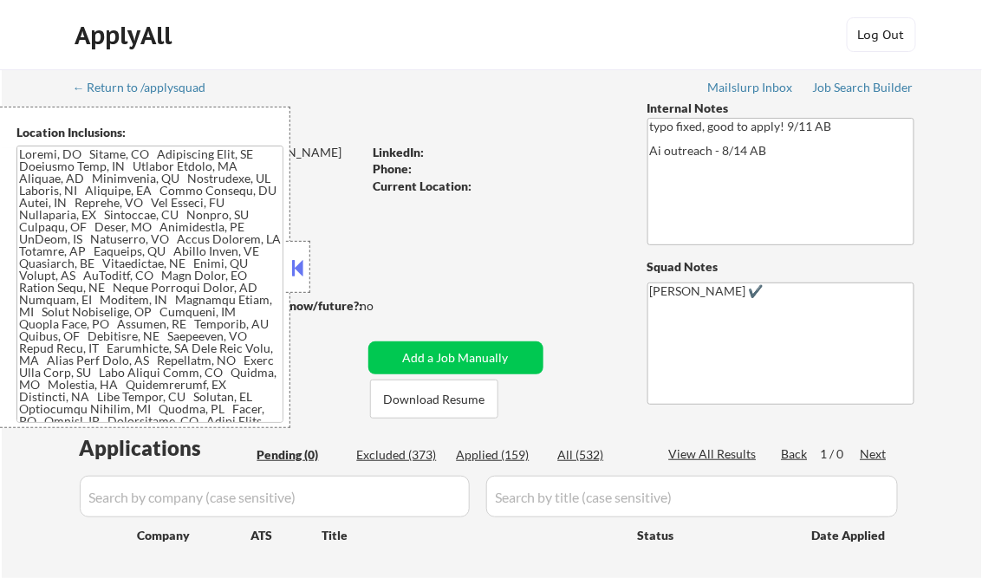
drag, startPoint x: 301, startPoint y: 269, endPoint x: 315, endPoint y: 261, distance: 16.3
click at [301, 269] on button at bounding box center [298, 268] width 19 height 26
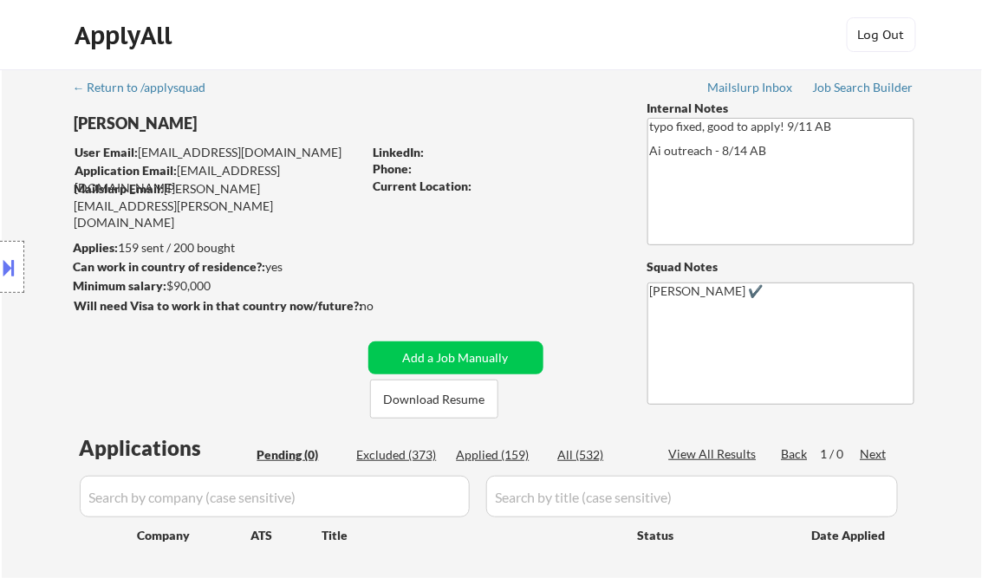
click at [14, 255] on button at bounding box center [9, 267] width 19 height 29
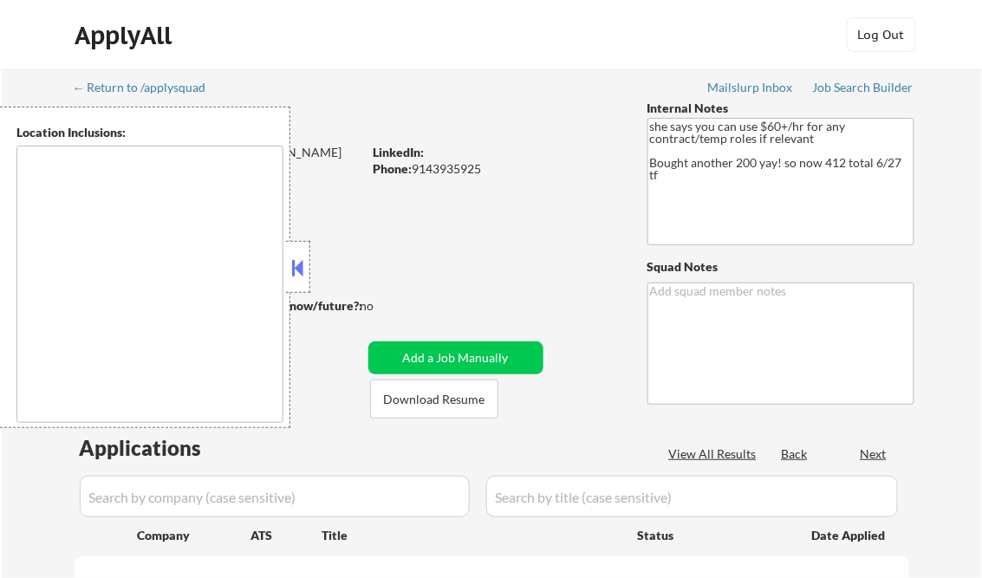
select select ""pending""
type textarea "remote"
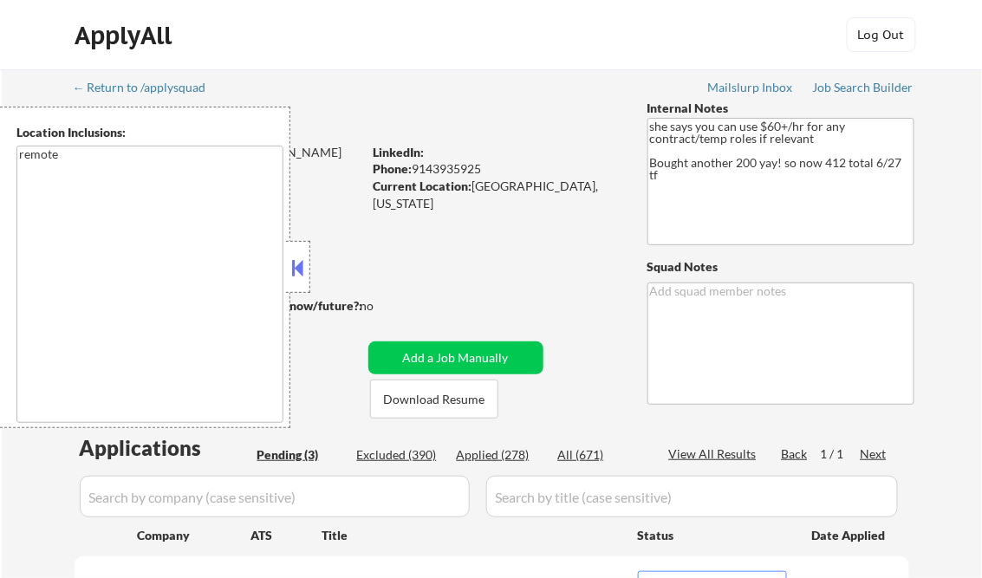
click at [295, 263] on button at bounding box center [298, 268] width 19 height 26
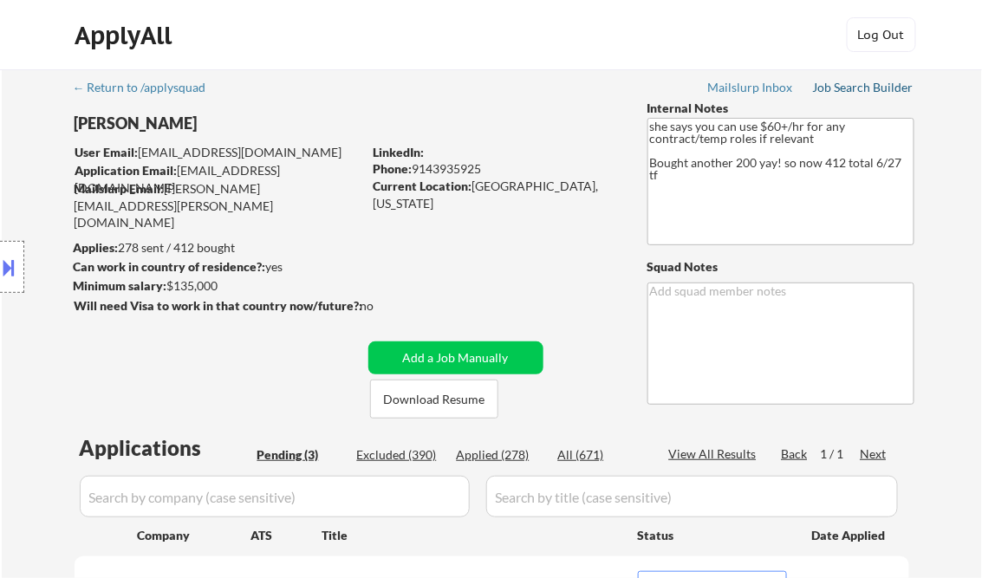
click at [855, 79] on div "← Return to /applysquad Mailslurp Inbox Job Search Builder Irene Olivera User E…" at bounding box center [492, 447] width 865 height 757
click at [853, 88] on div "Job Search Builder" at bounding box center [863, 87] width 101 height 12
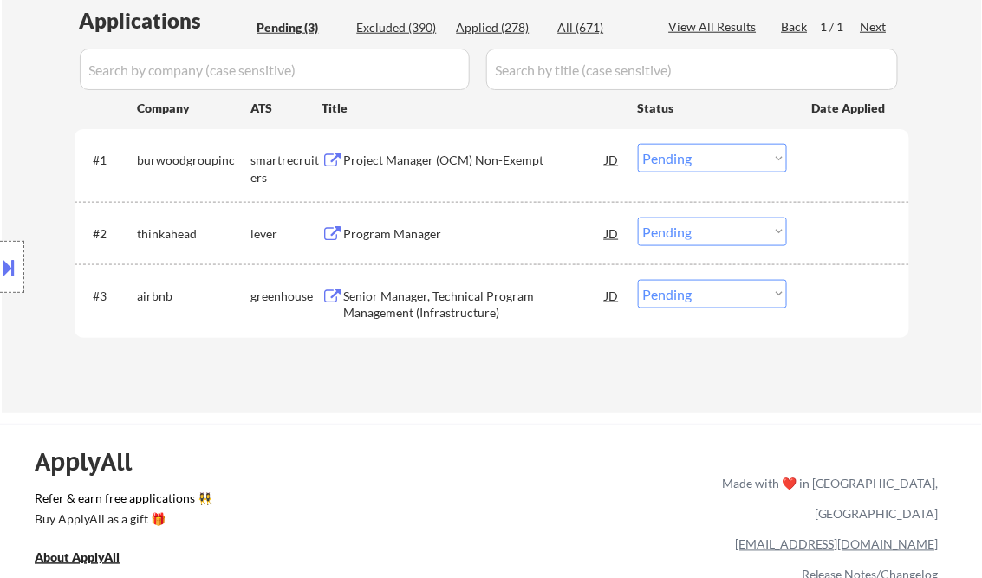
scroll to position [485, 0]
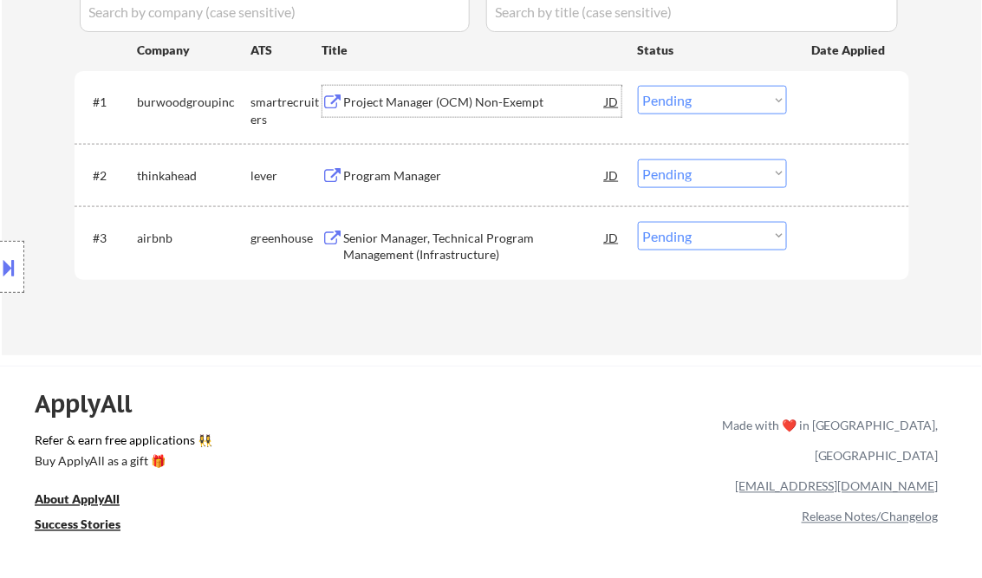
click at [381, 104] on div "Project Manager (OCM) Non-Exempt" at bounding box center [475, 102] width 262 height 17
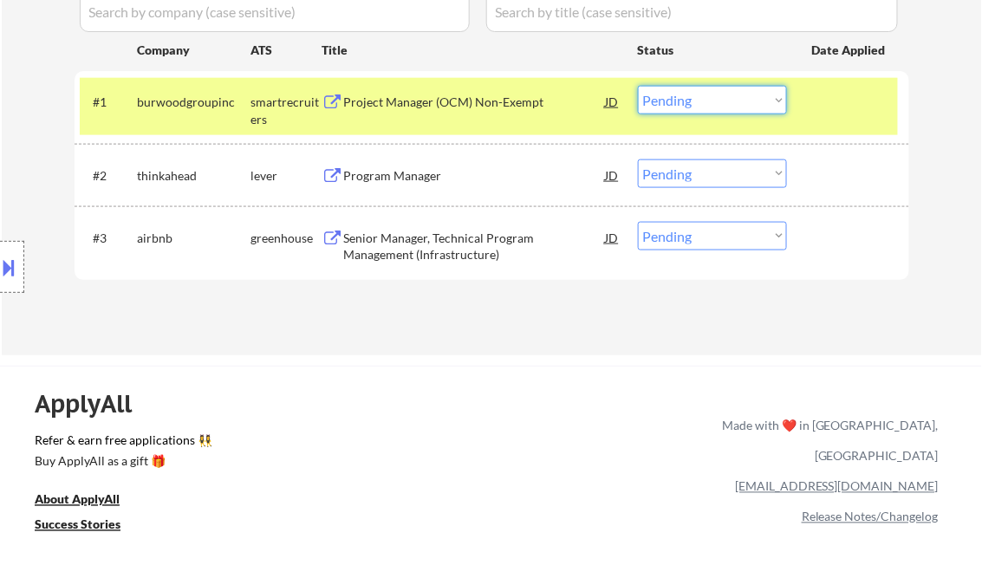
click at [717, 107] on select "Choose an option... Pending Applied Excluded (Questions) Excluded (Expired) Exc…" at bounding box center [712, 100] width 149 height 29
click at [638, 86] on select "Choose an option... Pending Applied Excluded (Questions) Excluded (Expired) Exc…" at bounding box center [712, 100] width 149 height 29
click at [392, 181] on div "Program Manager" at bounding box center [475, 175] width 262 height 17
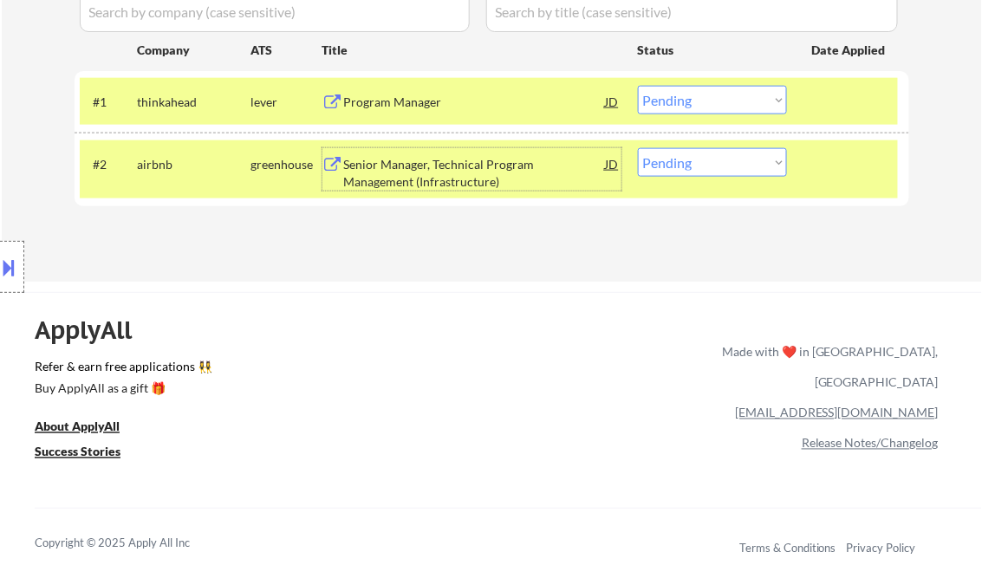
drag, startPoint x: 697, startPoint y: 102, endPoint x: 712, endPoint y: 113, distance: 18.7
click at [697, 101] on select "Choose an option... Pending Applied Excluded (Questions) Excluded (Expired) Exc…" at bounding box center [712, 100] width 149 height 29
click at [638, 86] on select "Choose an option... Pending Applied Excluded (Questions) Excluded (Expired) Exc…" at bounding box center [712, 100] width 149 height 29
click at [435, 182] on div "Senior Manager, Technical Program Management (Infrastructure)" at bounding box center [475, 173] width 262 height 34
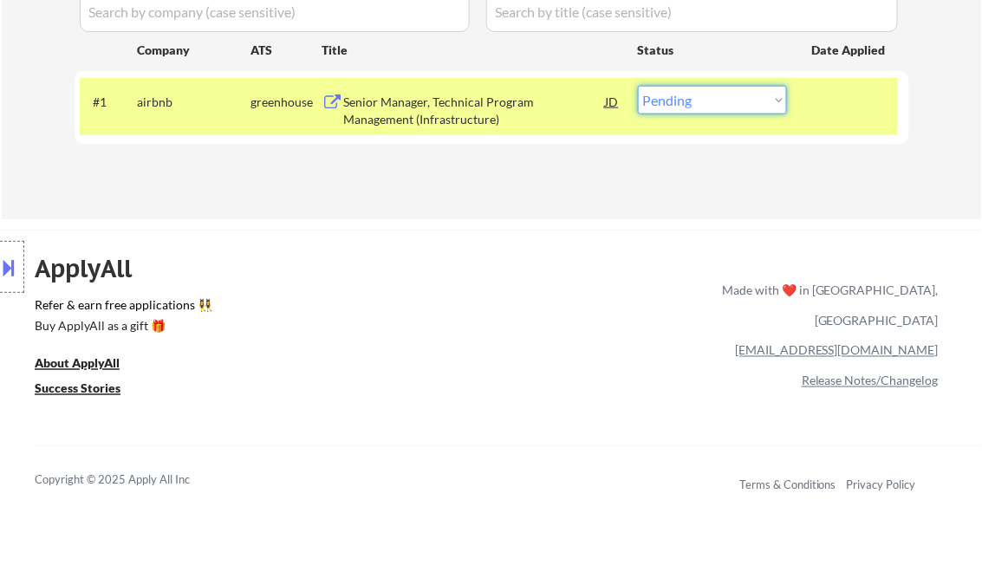
click at [748, 91] on select "Choose an option... Pending Applied Excluded (Questions) Excluded (Expired) Exc…" at bounding box center [712, 100] width 149 height 29
select select ""excluded__bad_match_""
click at [638, 86] on select "Choose an option... Pending Applied Excluded (Questions) Excluded (Expired) Exc…" at bounding box center [712, 100] width 149 height 29
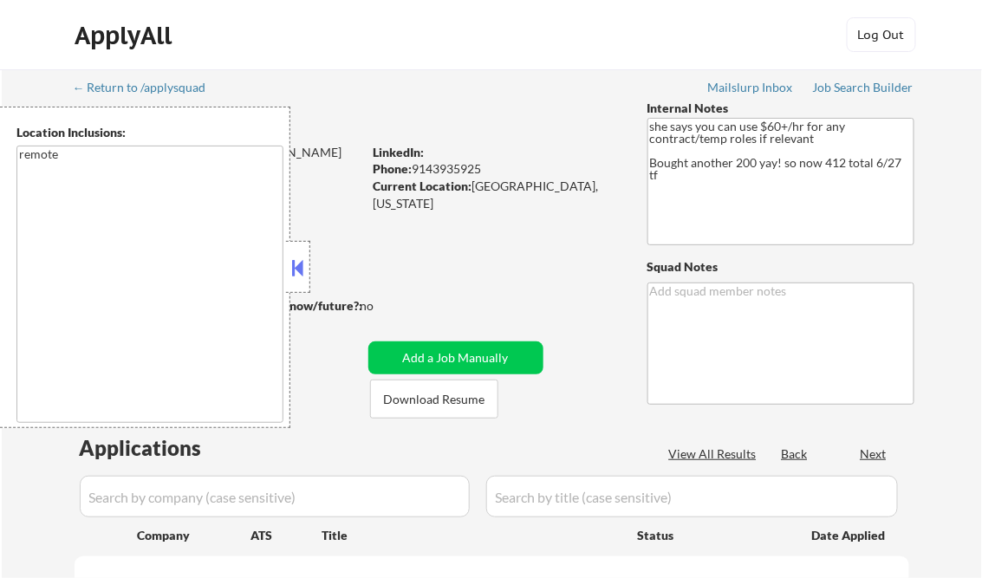
select select ""pending""
click at [295, 286] on div at bounding box center [298, 267] width 24 height 52
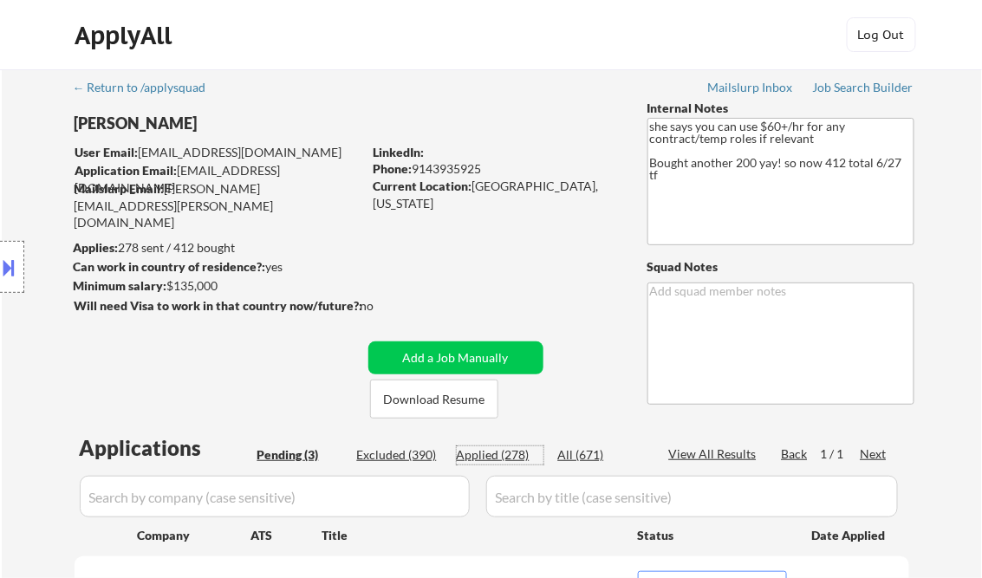
click at [509, 458] on div "Applied (278)" at bounding box center [500, 454] width 87 height 17
click at [717, 457] on div "View All Results" at bounding box center [715, 453] width 93 height 17
select select ""applied""
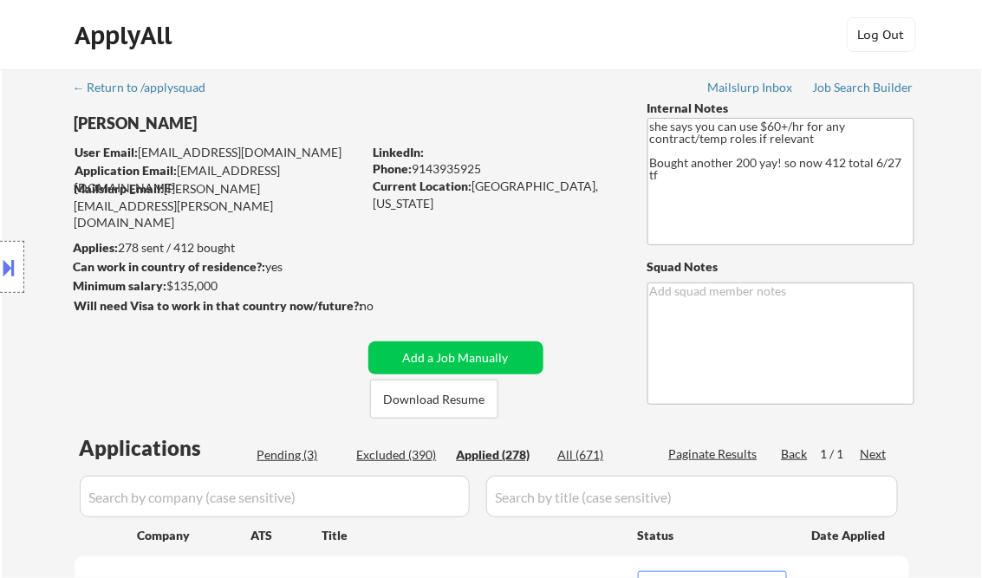
select select ""applied""
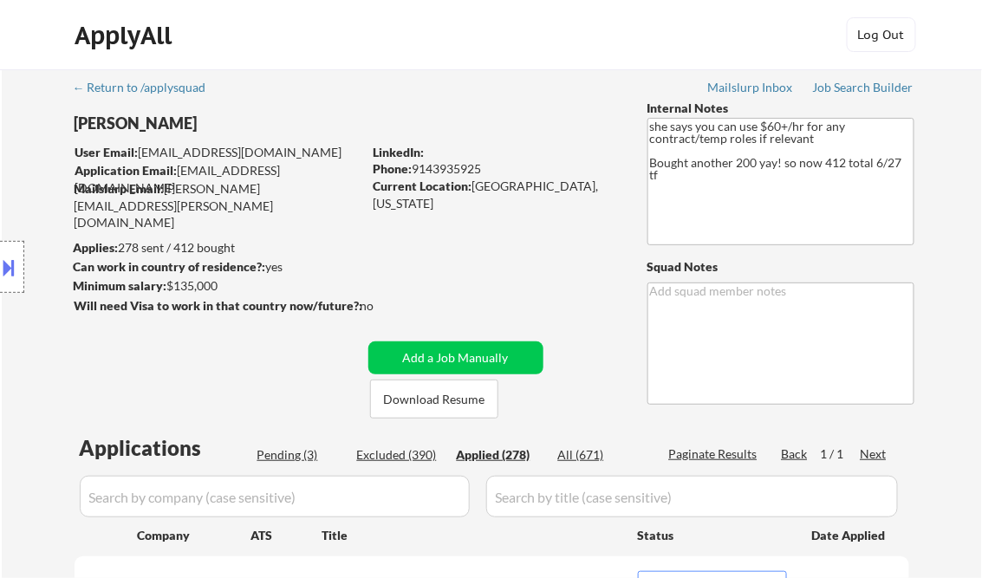
select select ""applied""
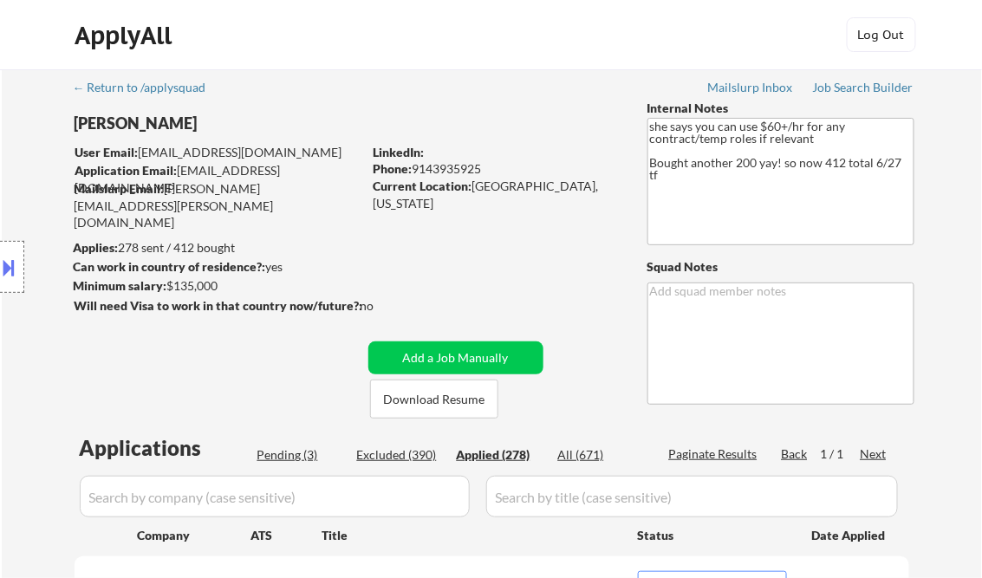
select select ""applied""
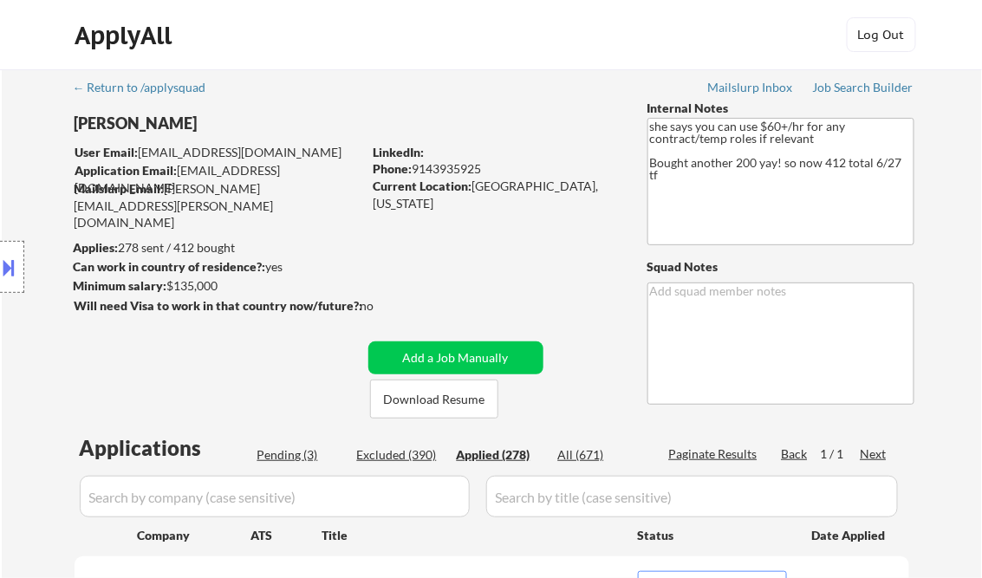
select select ""applied""
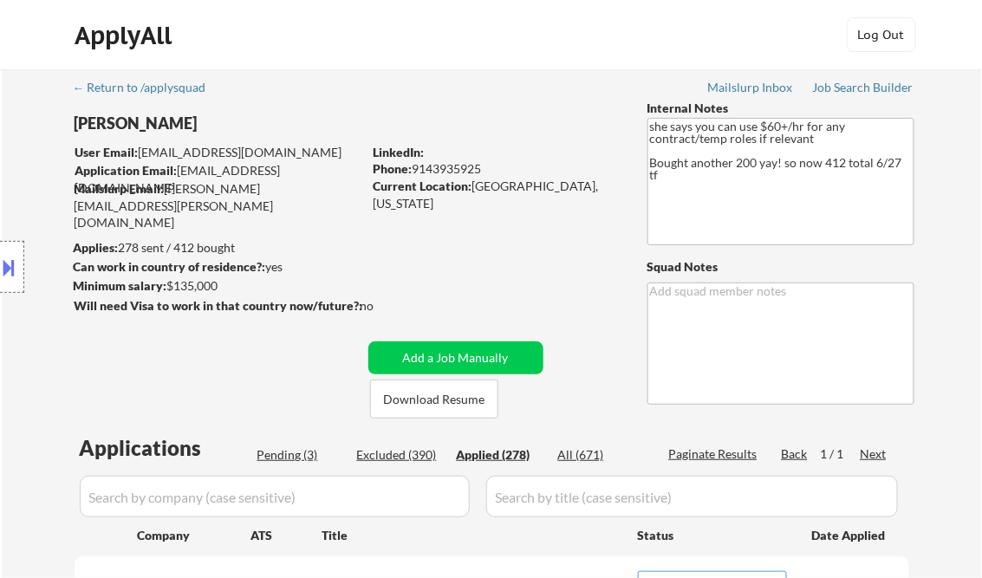
select select ""applied""
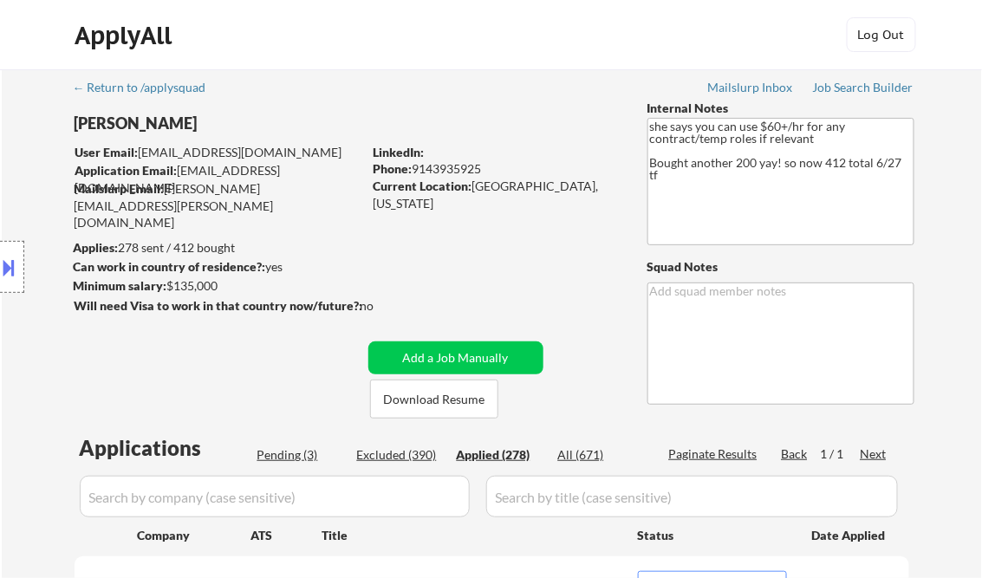
select select ""applied""
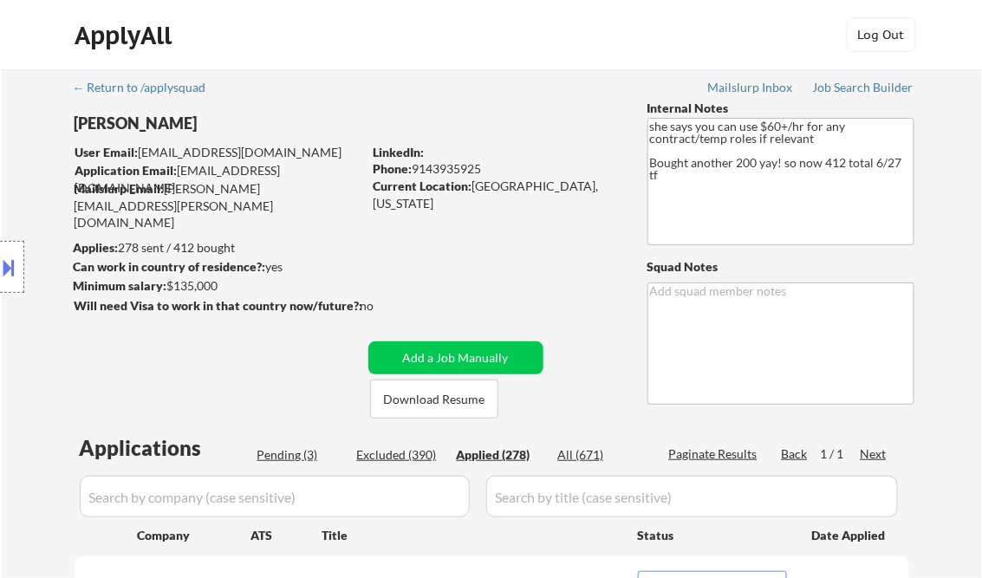
select select ""applied""
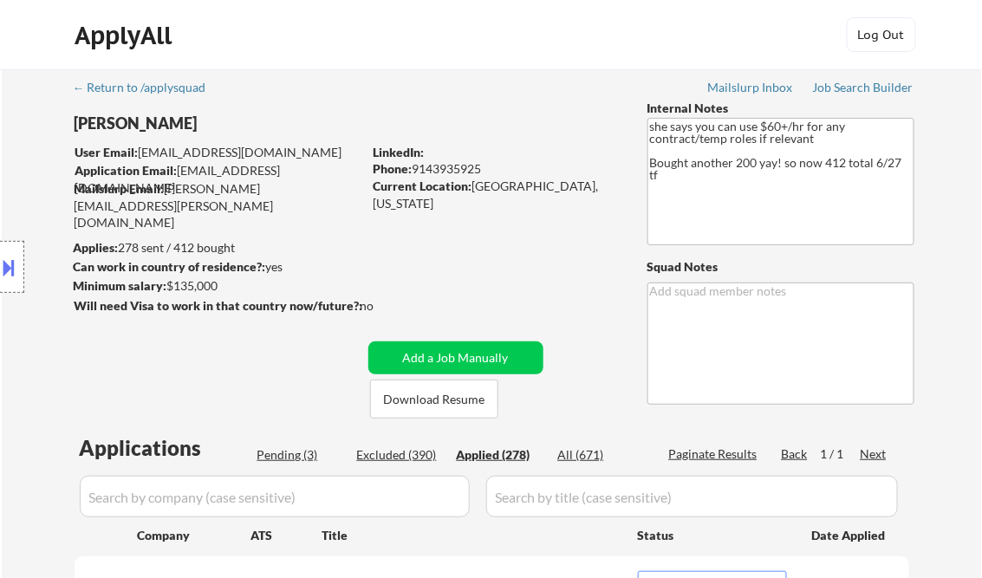
select select ""applied""
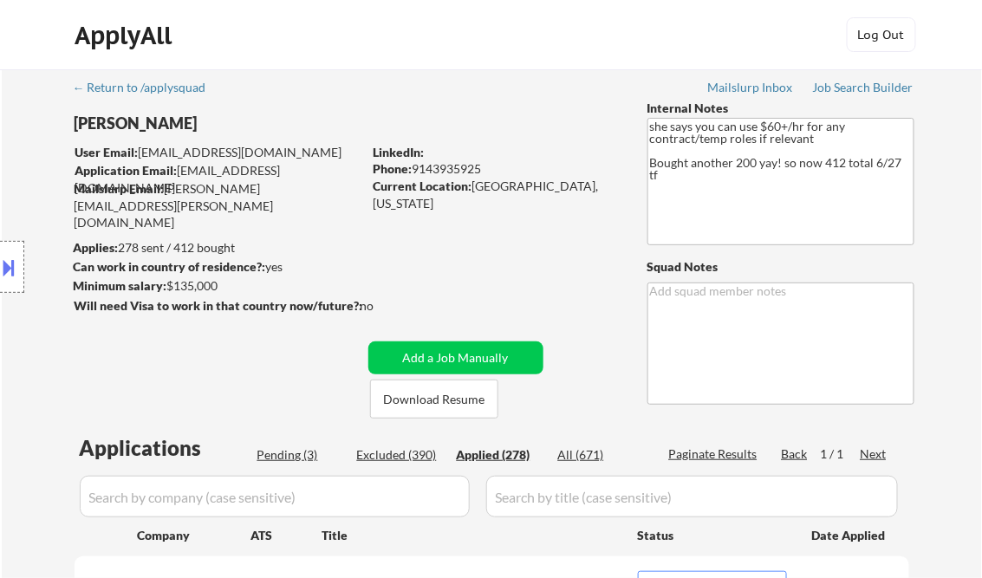
select select ""applied""
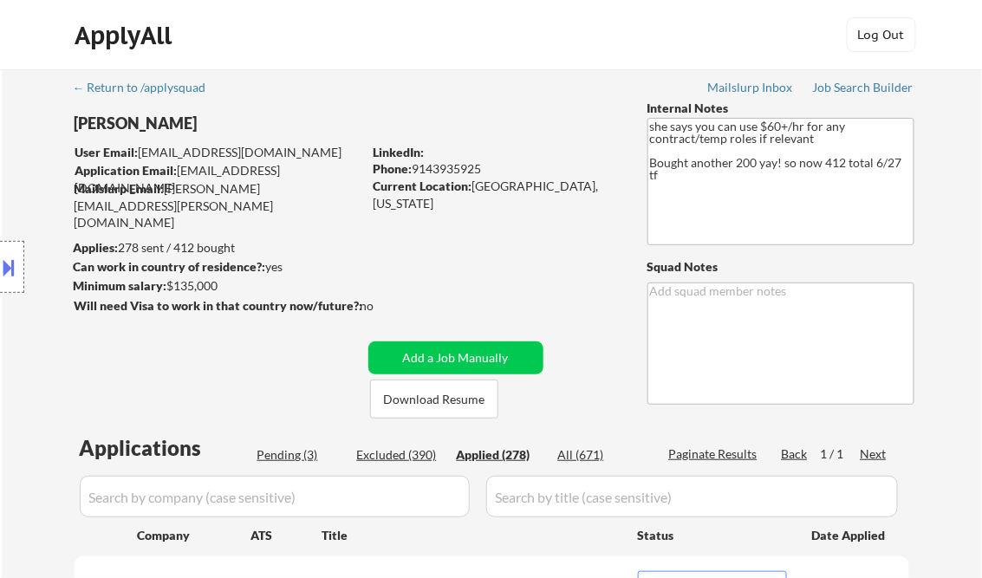
select select ""applied""
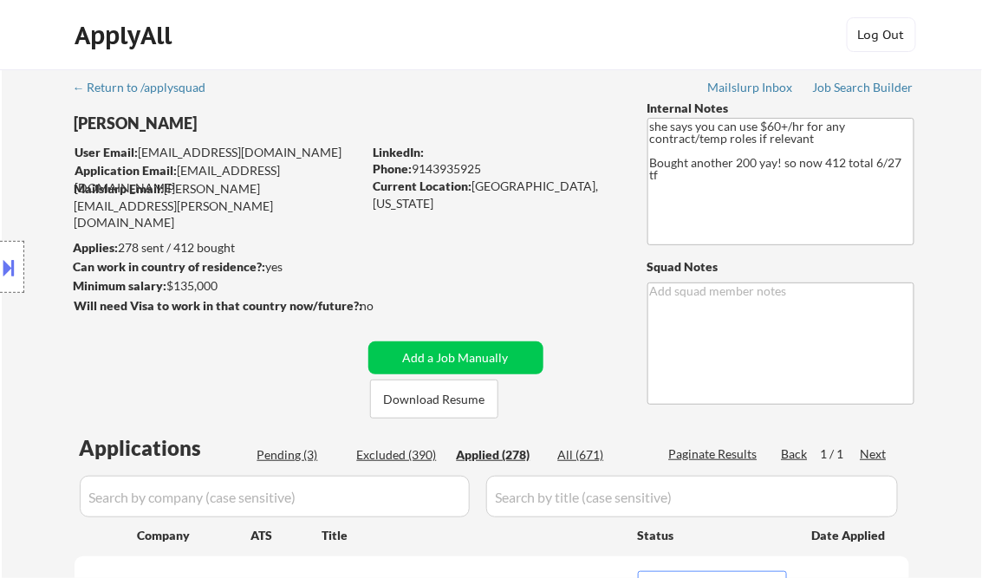
select select ""applied""
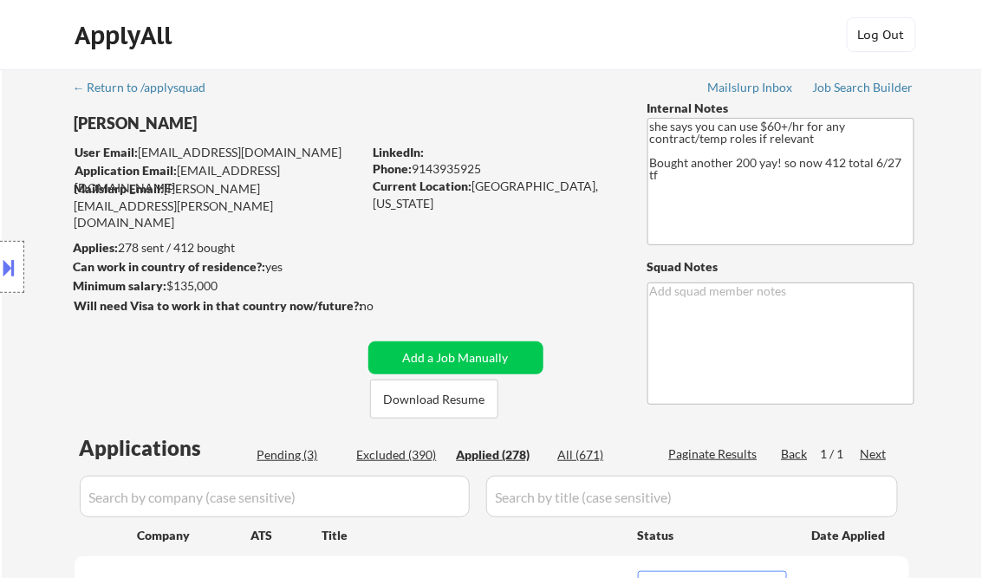
select select ""applied""
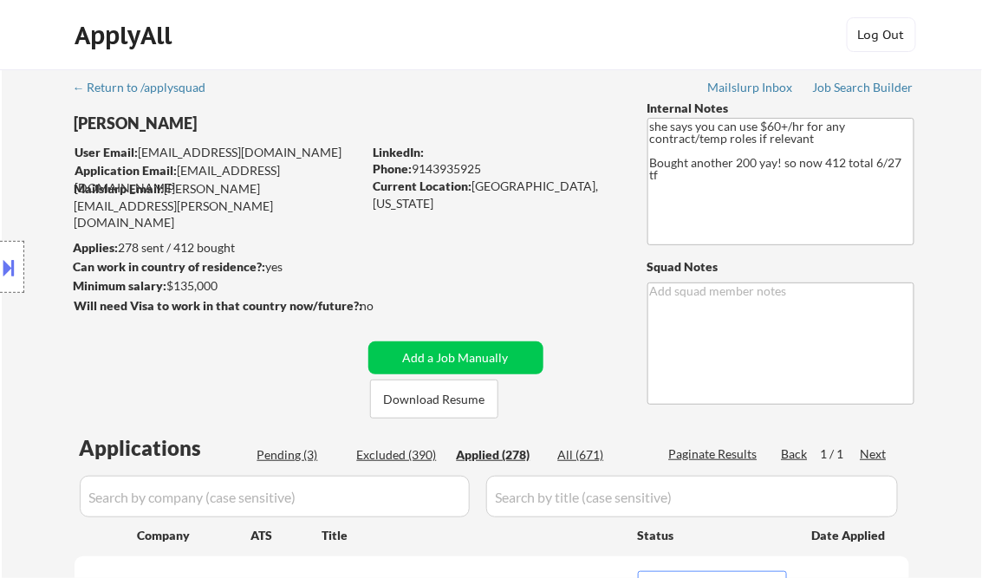
select select ""applied""
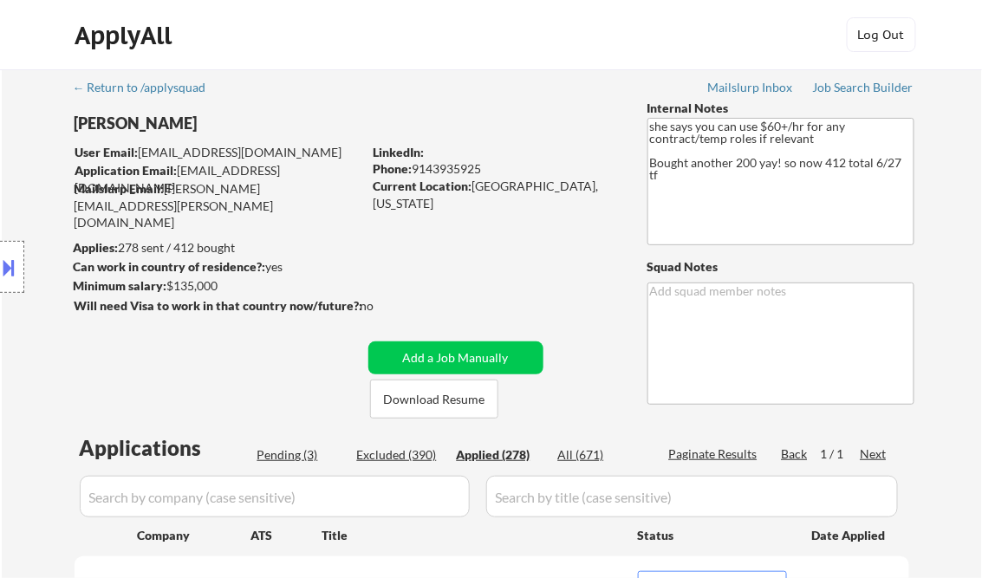
select select ""applied""
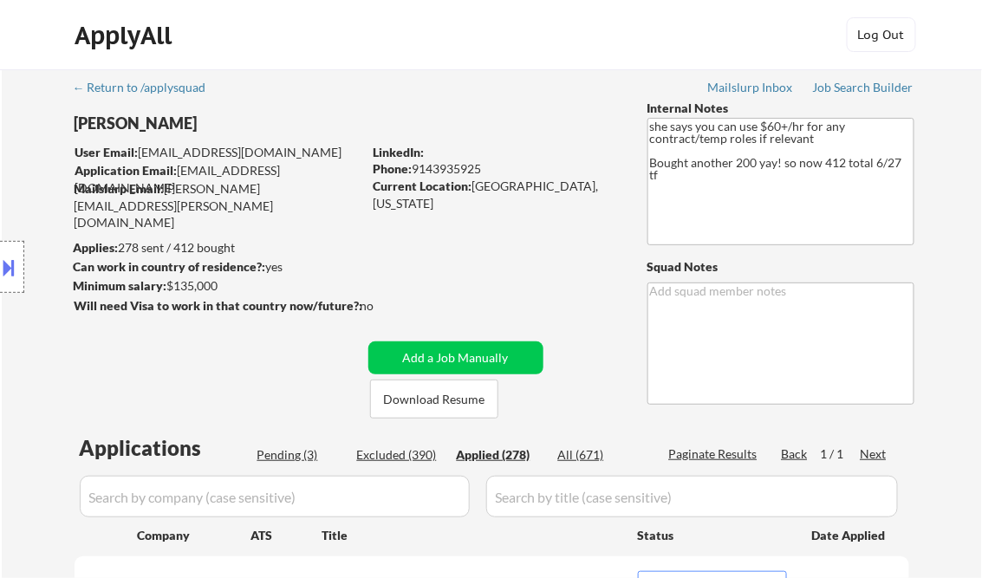
select select ""applied""
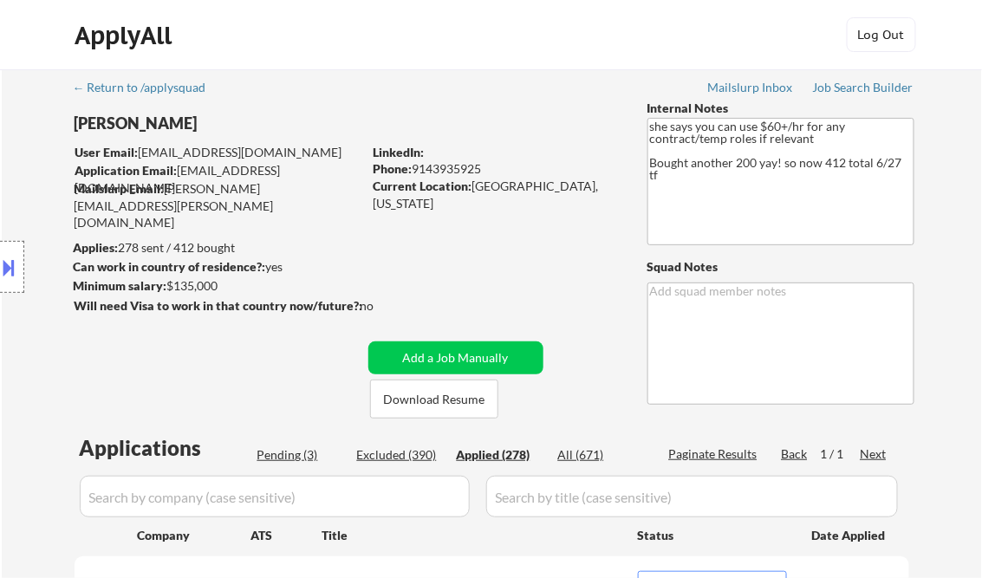
select select ""applied""
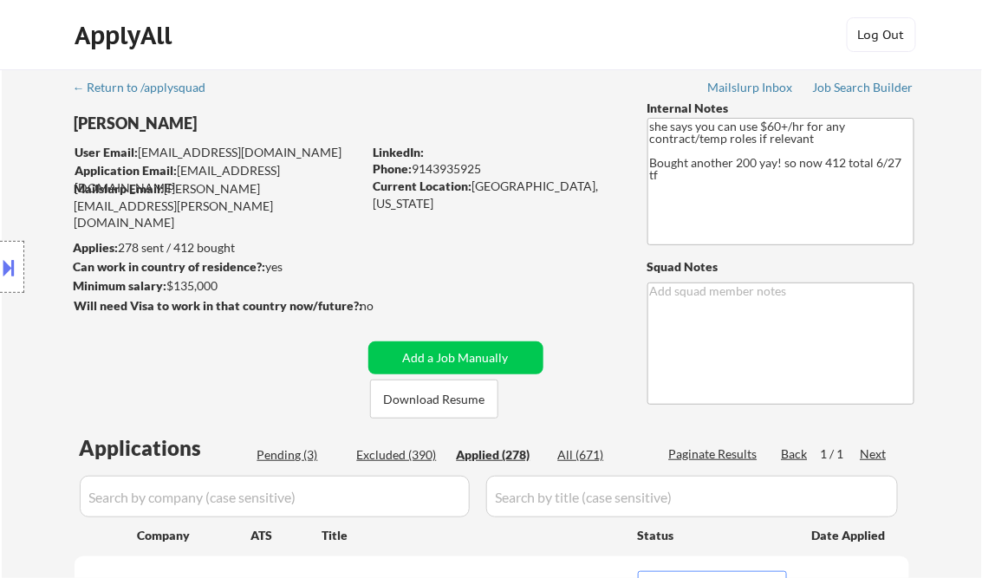
select select ""applied""
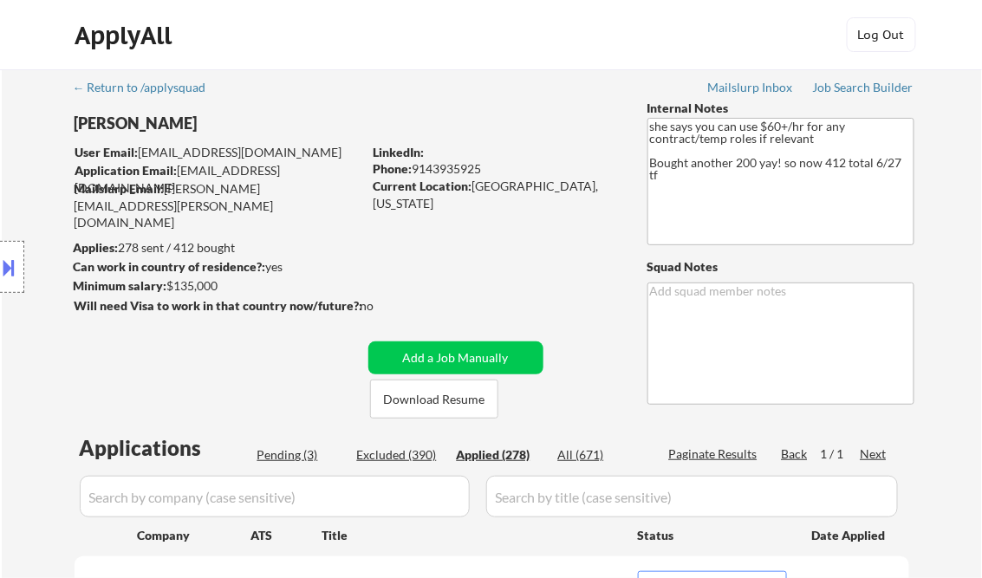
select select ""applied""
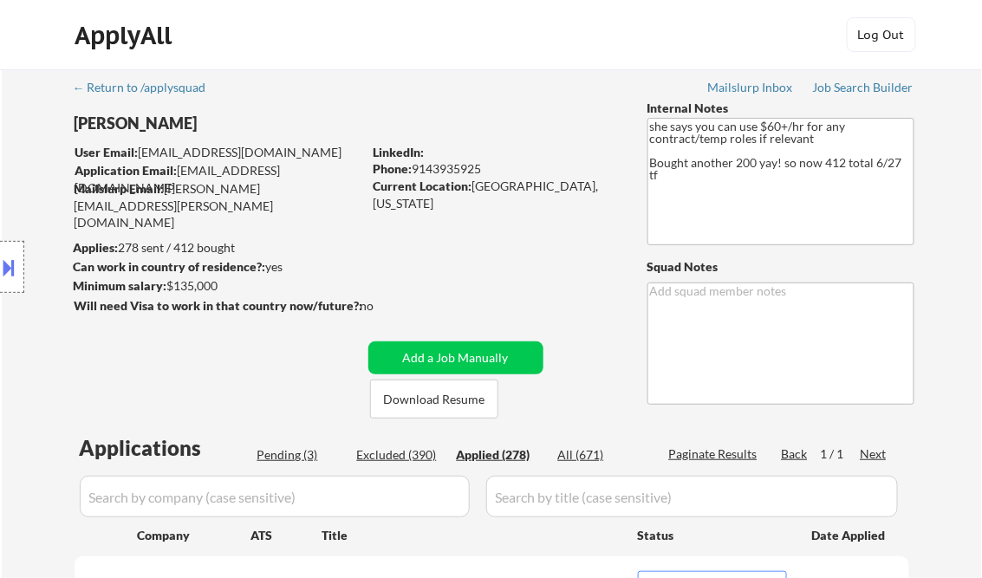
select select ""applied""
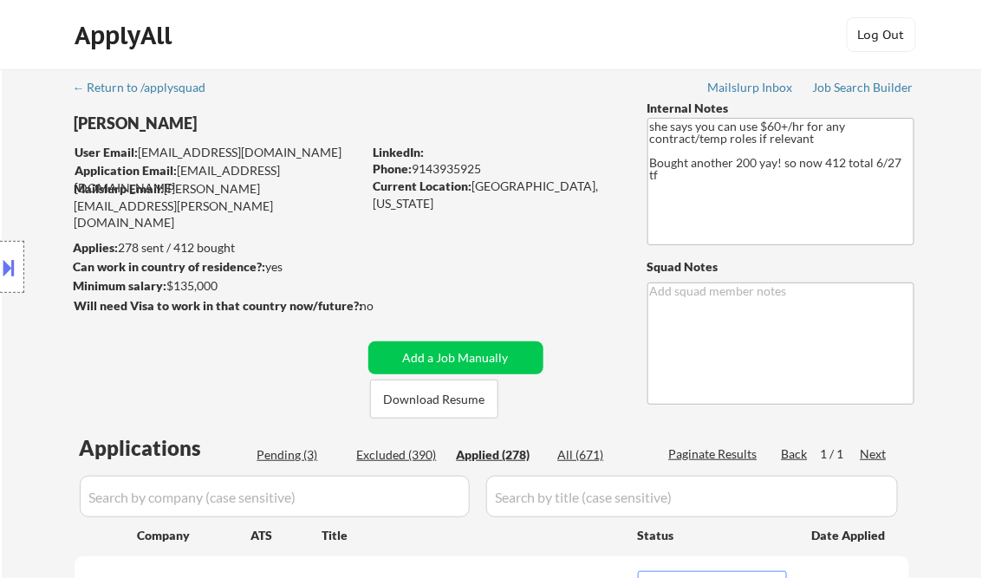
select select ""applied""
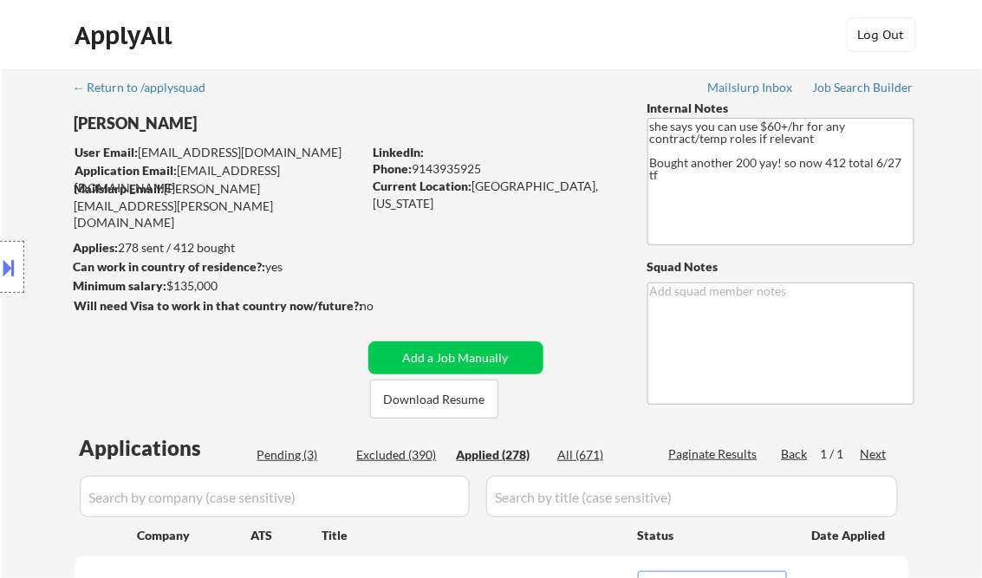
select select ""applied""
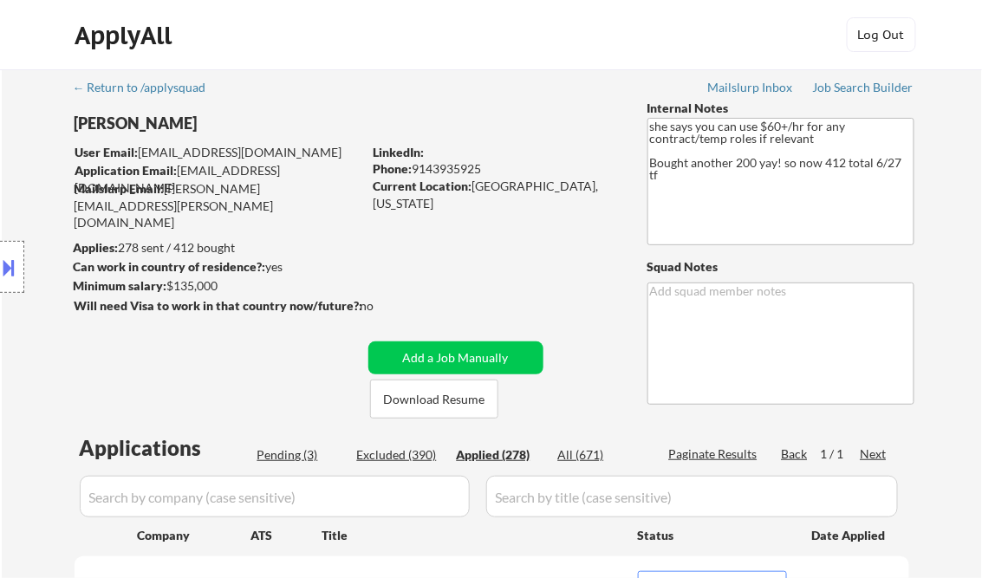
select select ""applied""
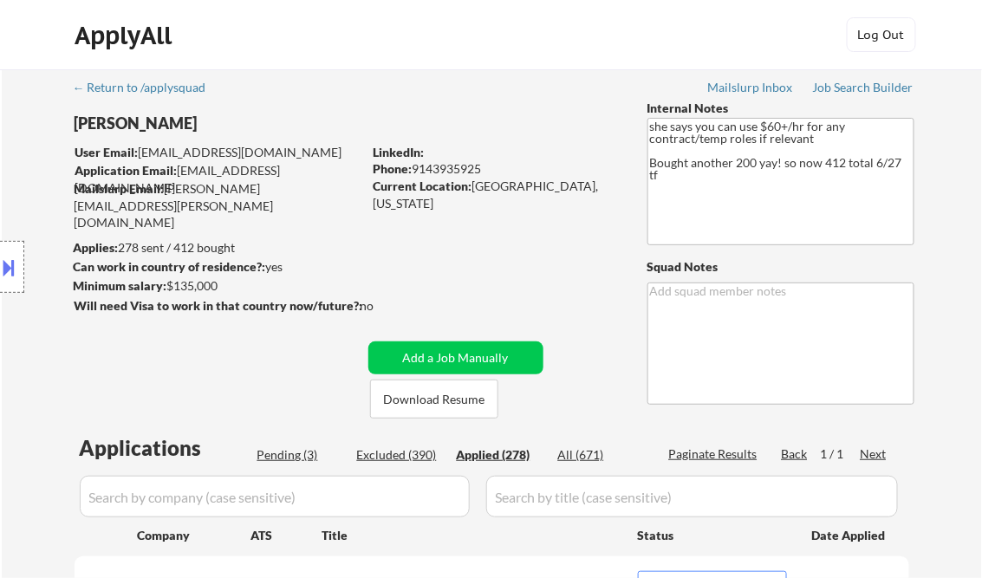
select select ""applied""
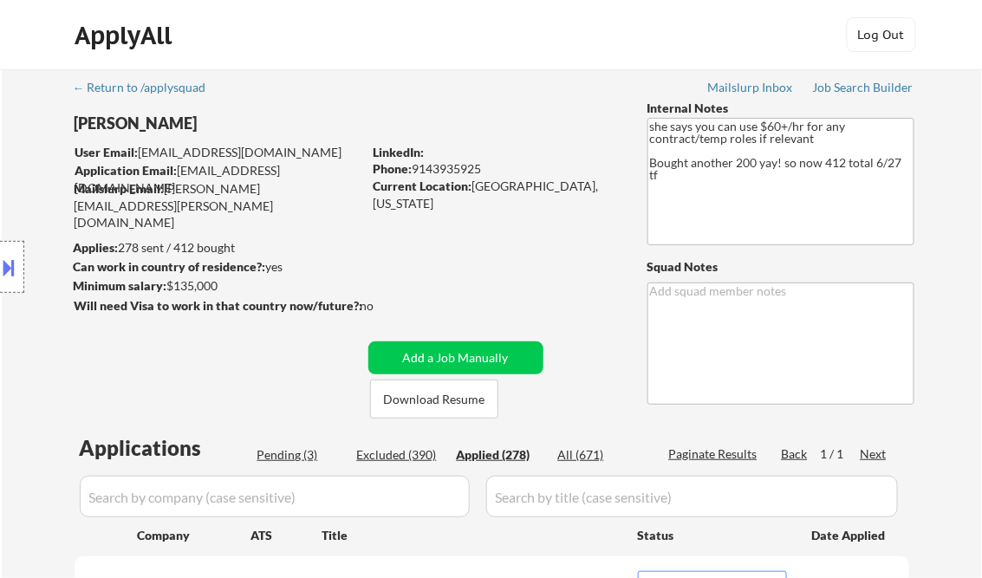
select select ""applied""
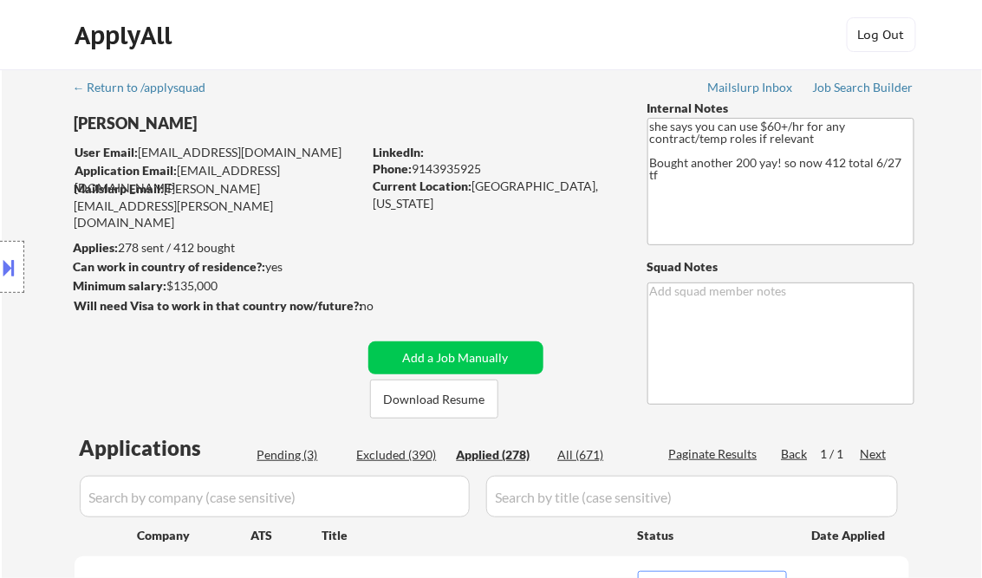
select select ""applied""
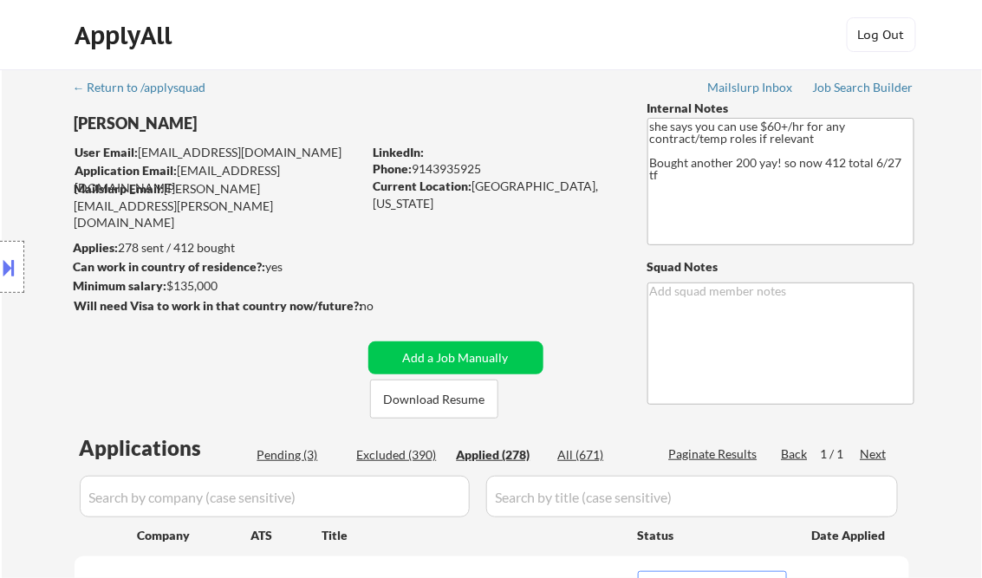
select select ""applied""
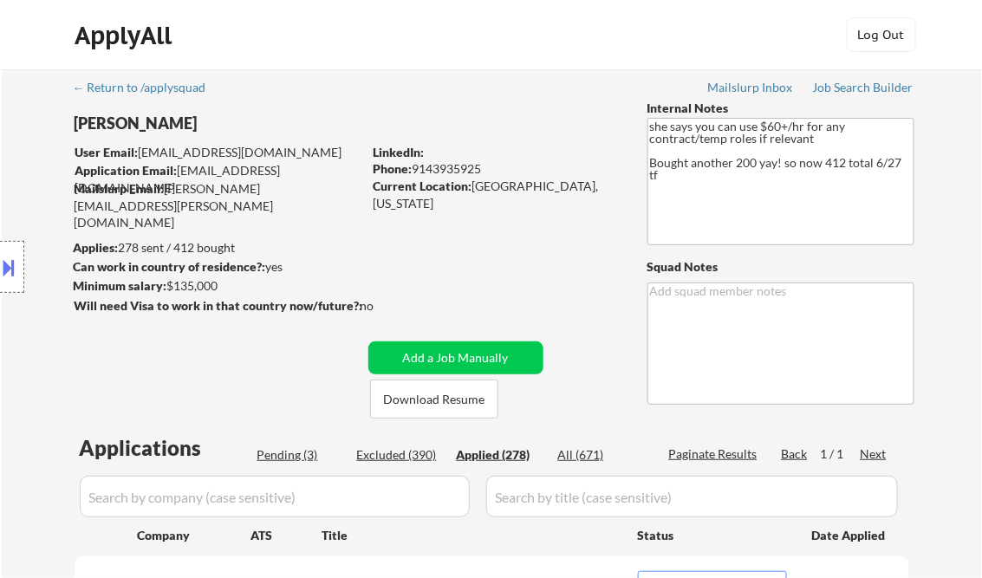
select select ""applied""
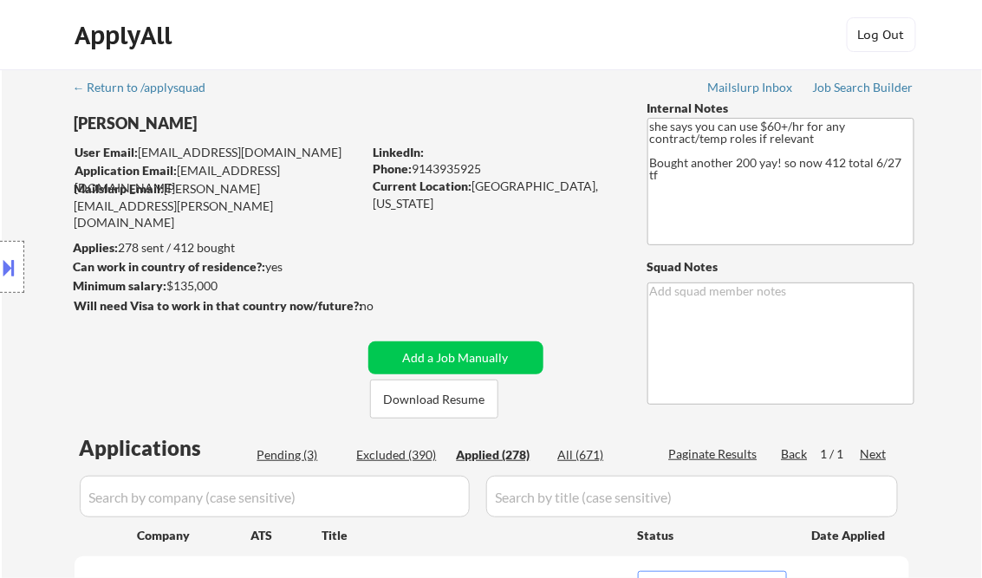
select select ""applied""
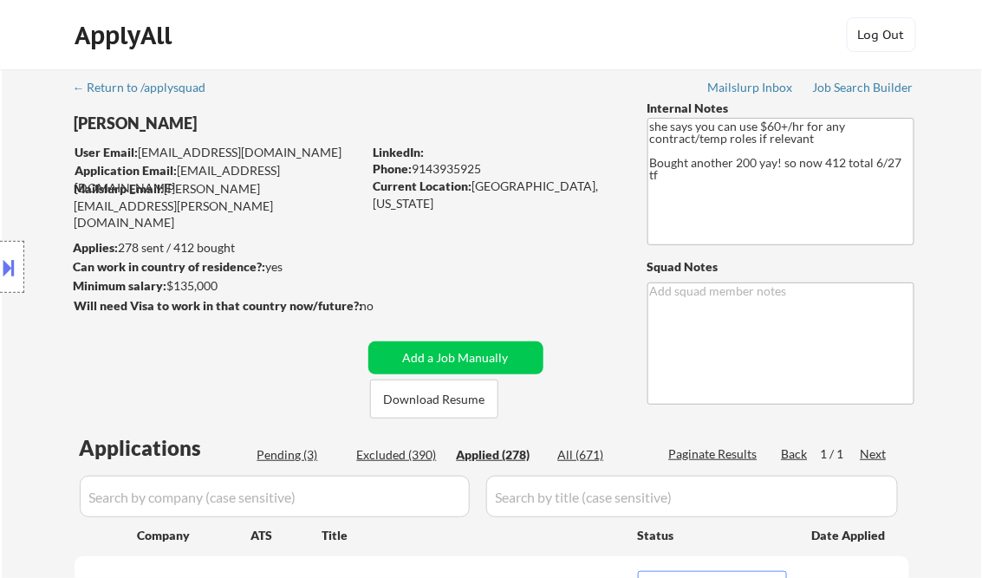
select select ""applied""
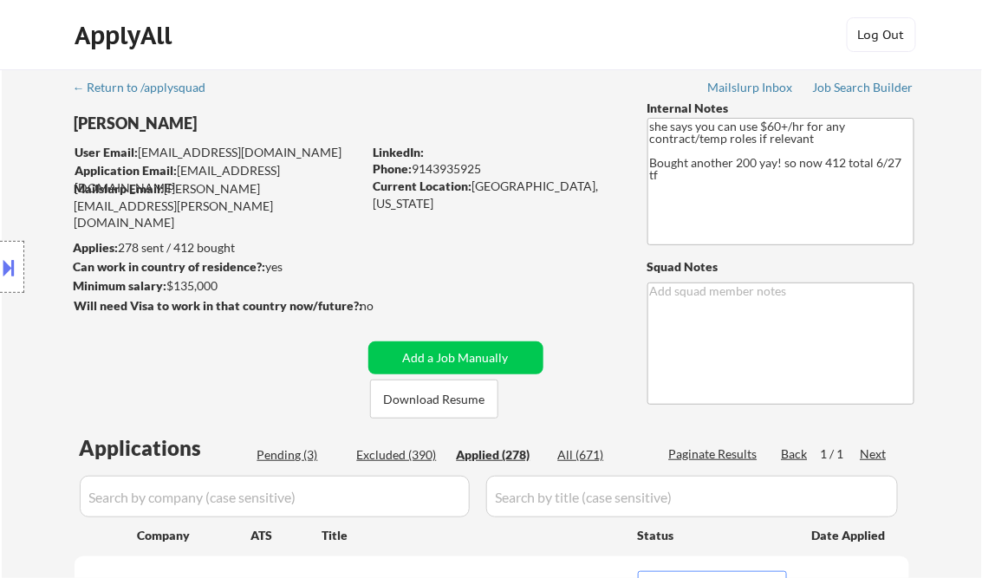
select select ""applied""
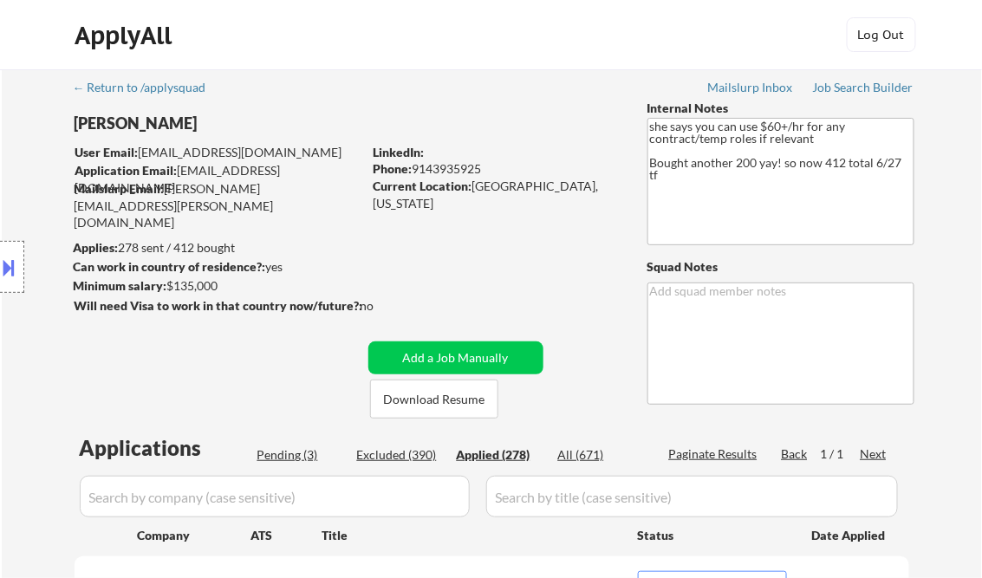
select select ""applied""
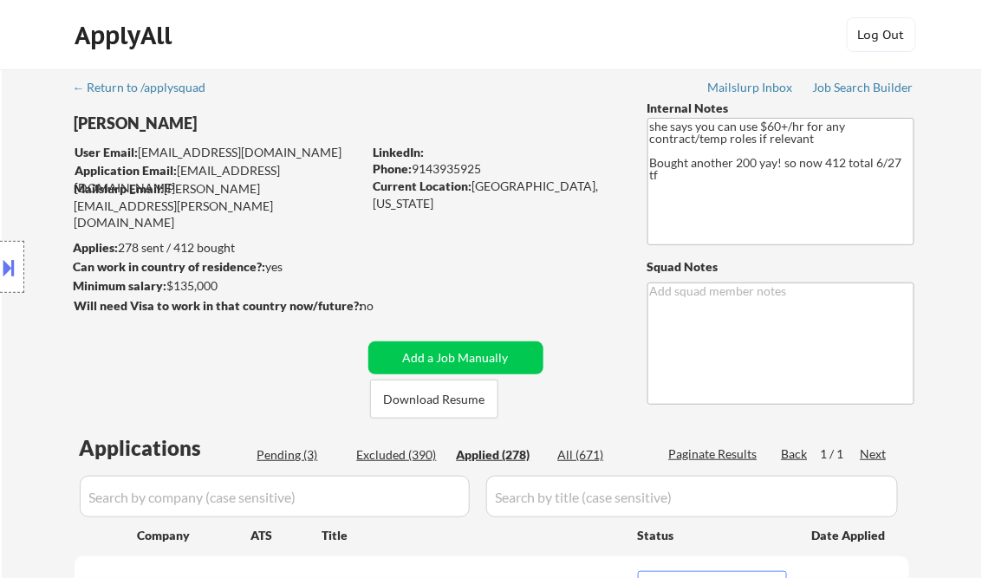
select select ""applied""
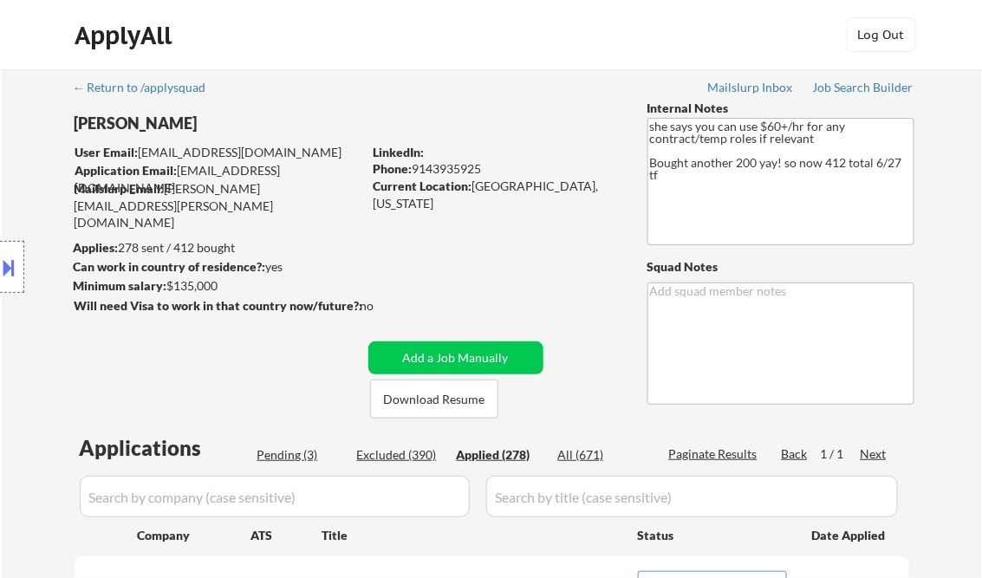
select select ""applied""
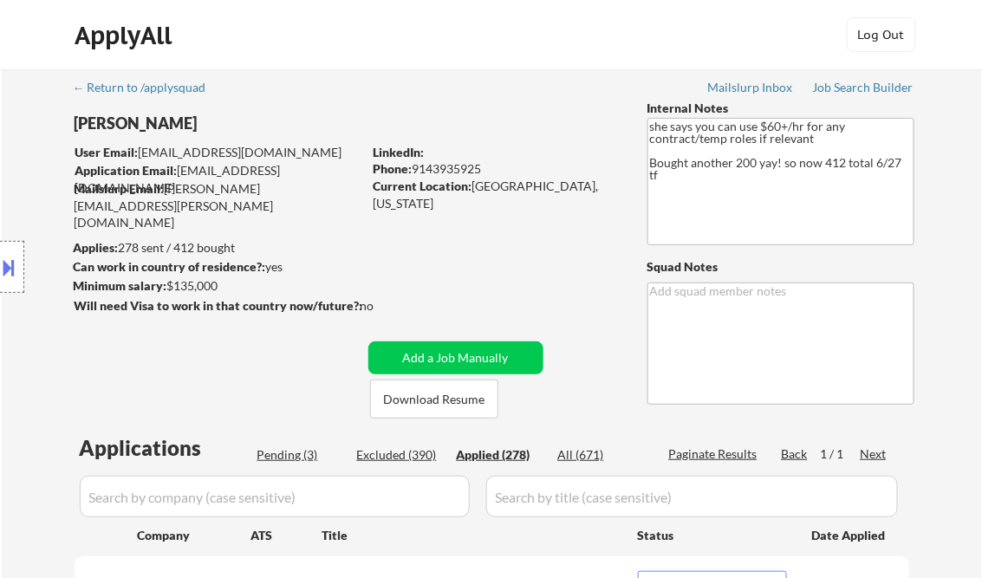
select select ""applied""
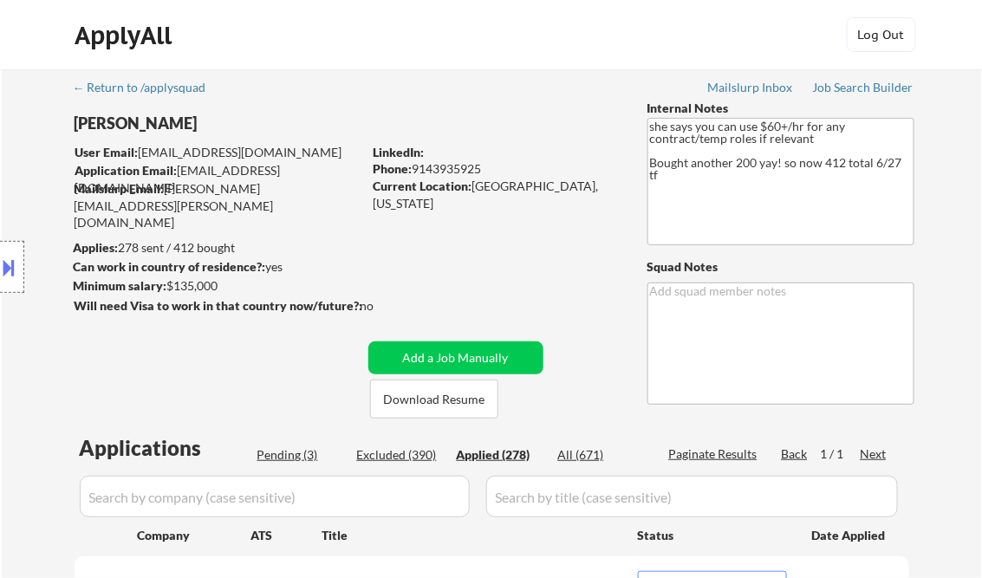
select select ""applied""
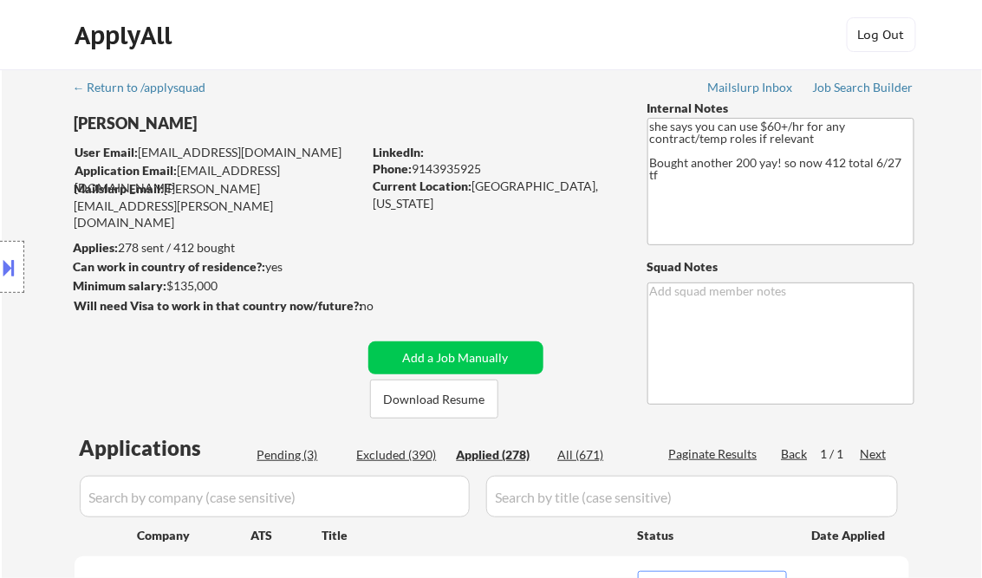
select select ""applied""
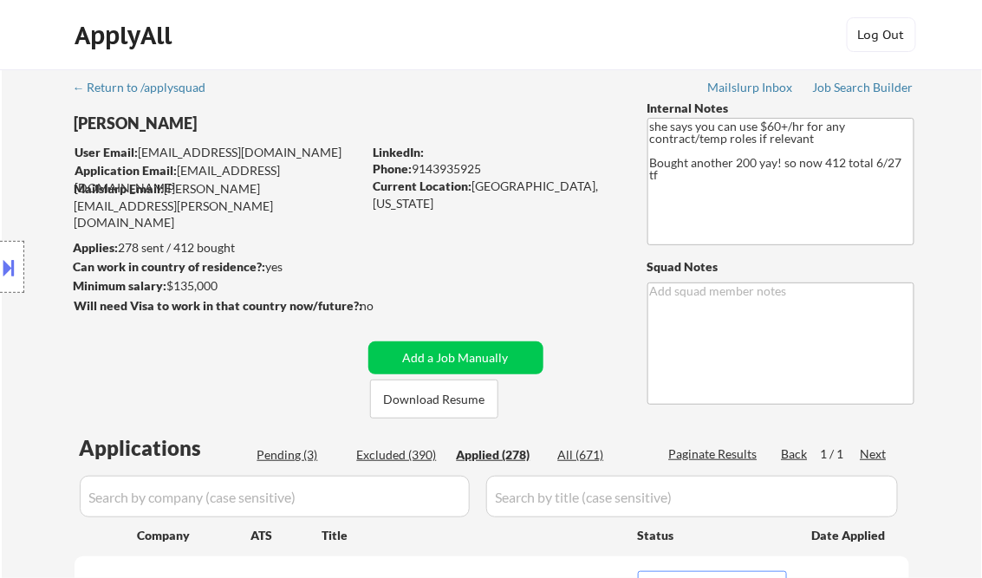
select select ""applied""
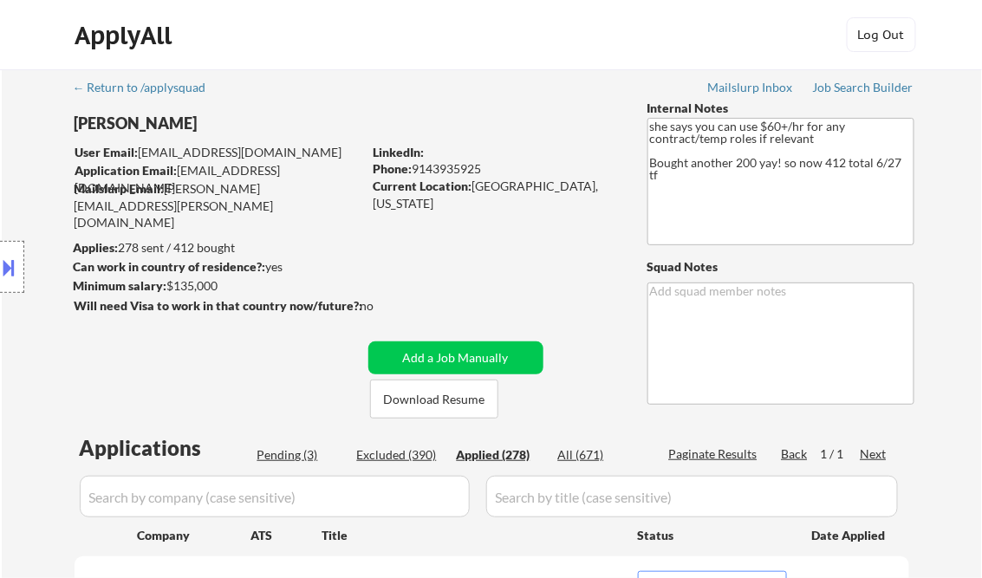
select select ""applied""
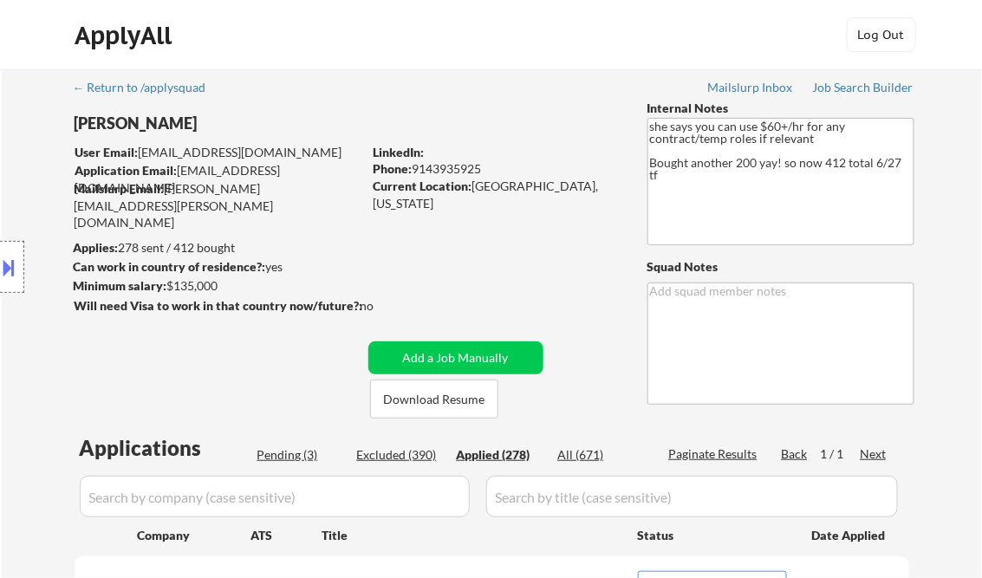
select select ""applied""
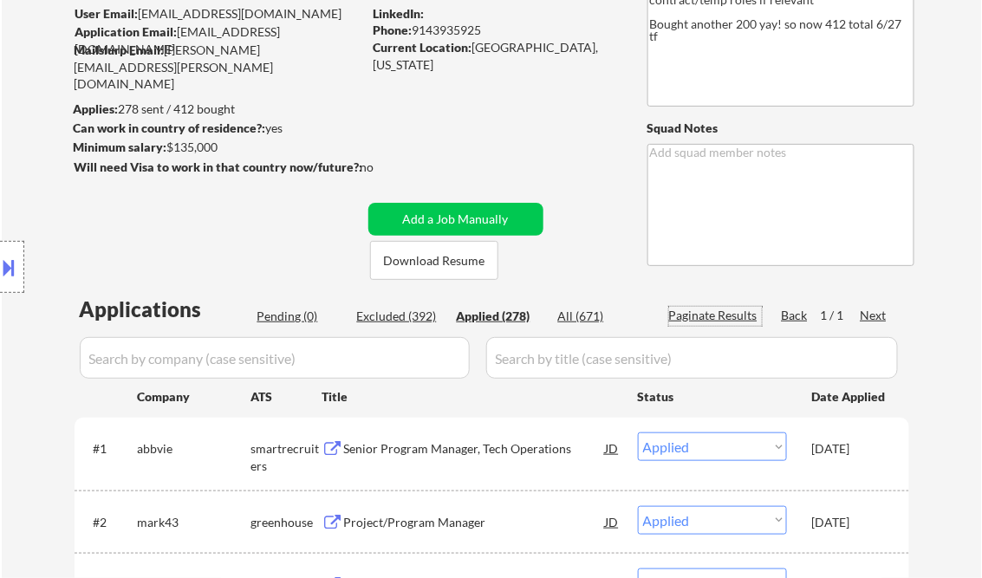
scroll to position [277, 0]
